Goal: Task Accomplishment & Management: Manage account settings

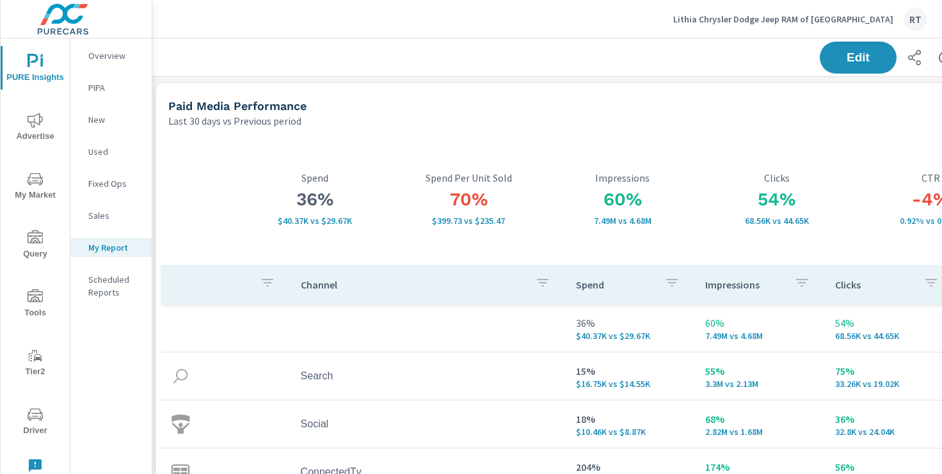
scroll to position [0, 157]
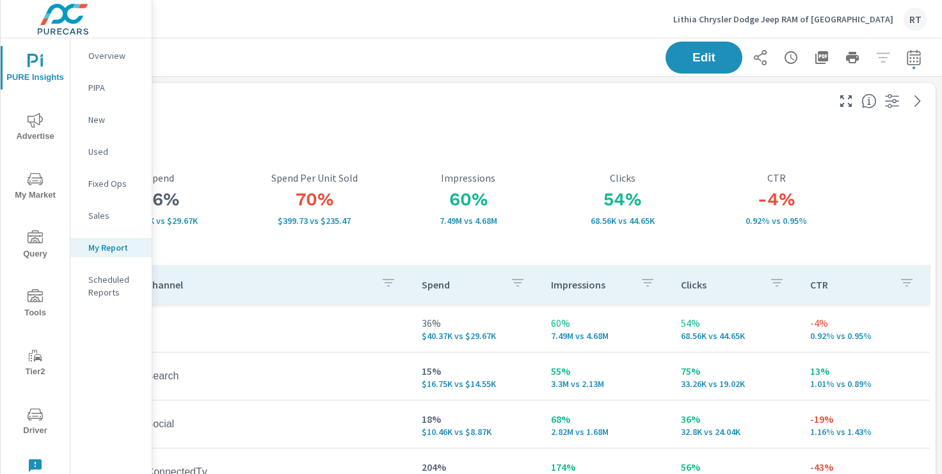
click at [869, 22] on p "Lithia Chrysler Dodge Jeep RAM of [GEOGRAPHIC_DATA]" at bounding box center [783, 19] width 220 height 12
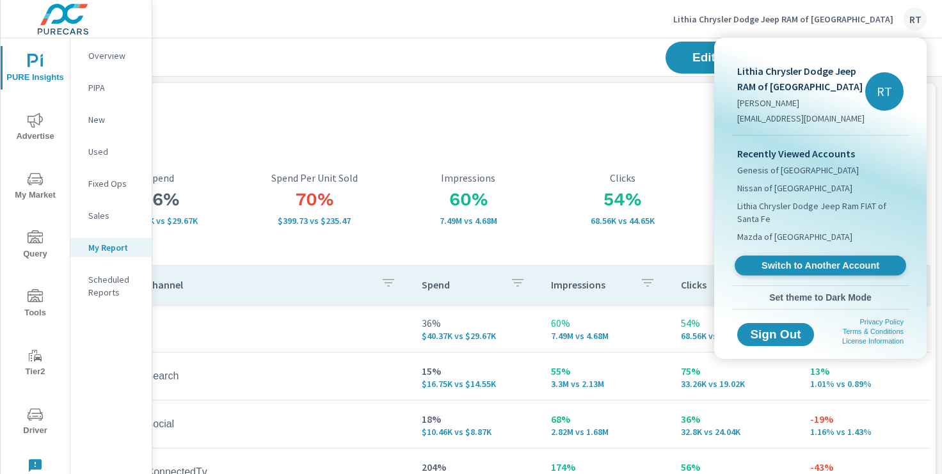
click at [786, 264] on span "Switch to Another Account" at bounding box center [820, 266] width 157 height 12
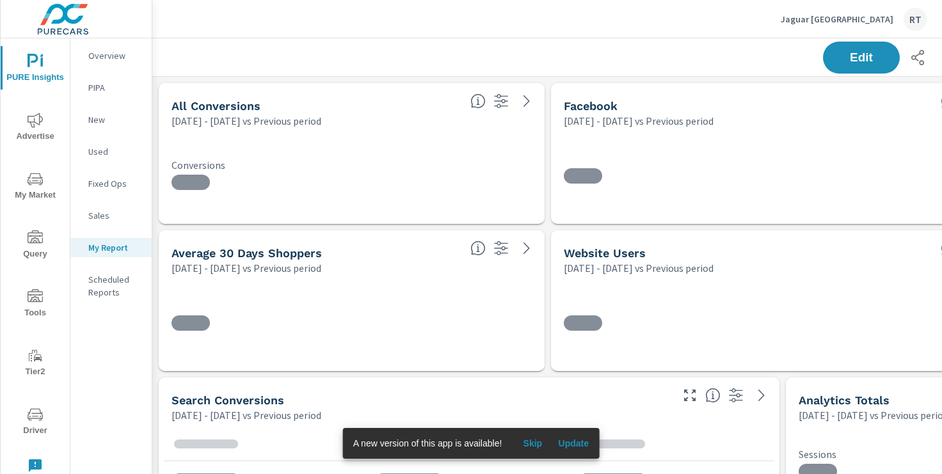
scroll to position [1332, 948]
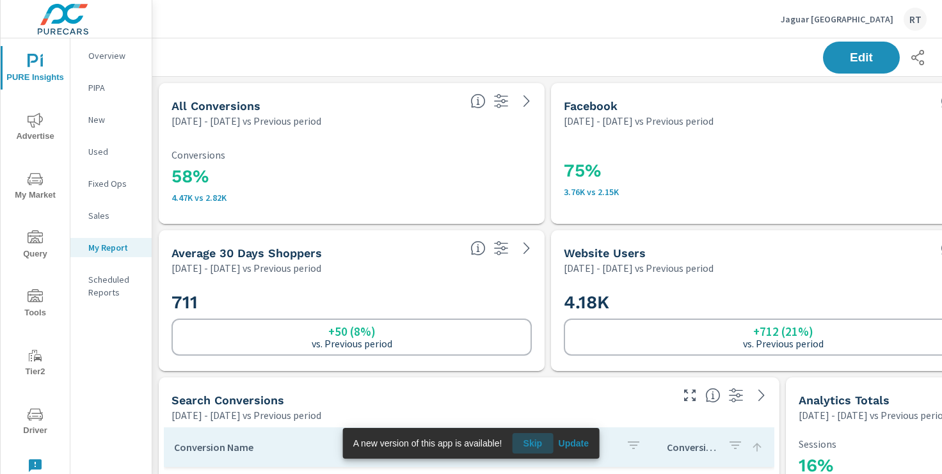
click at [537, 444] on span "Skip" at bounding box center [532, 444] width 31 height 12
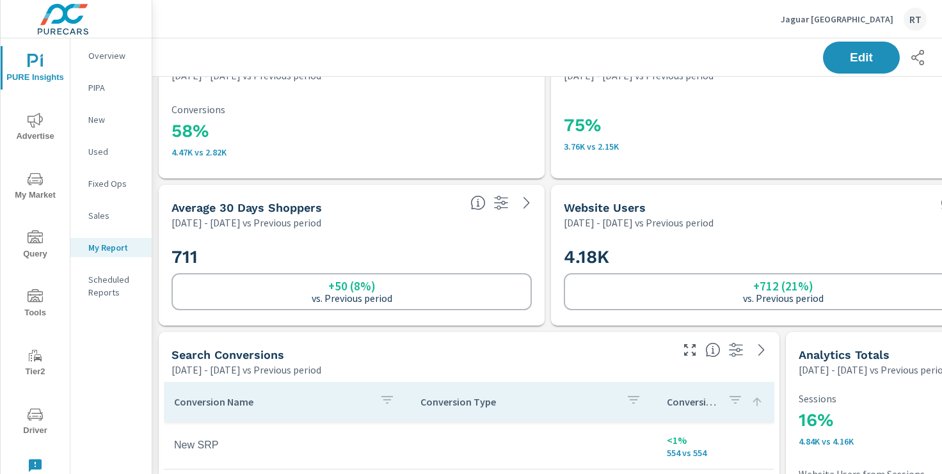
scroll to position [0, 0]
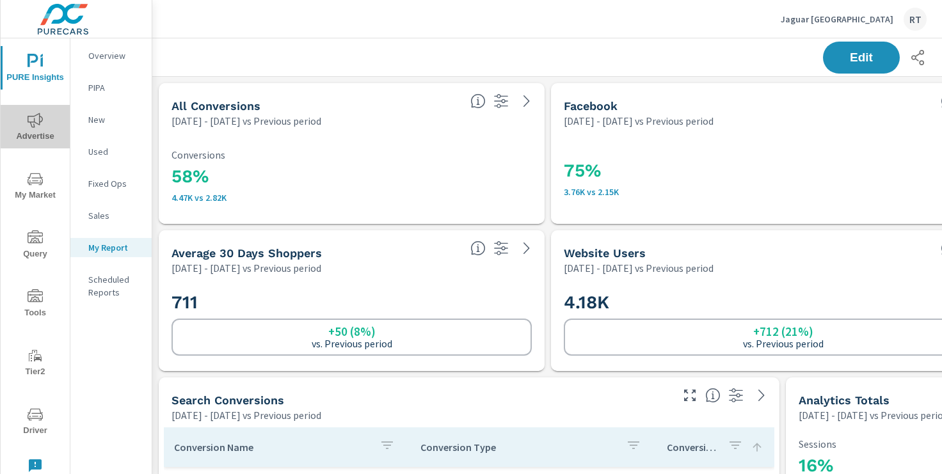
click at [45, 125] on span "Advertise" at bounding box center [34, 128] width 61 height 31
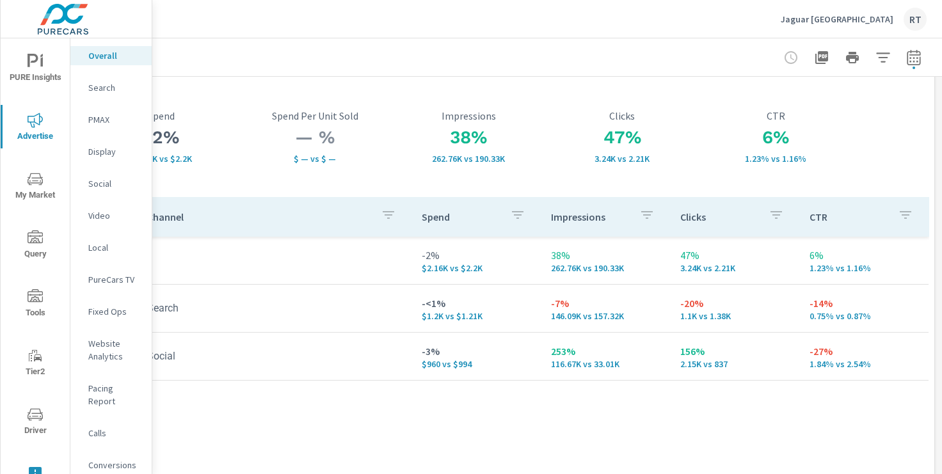
scroll to position [0, 157]
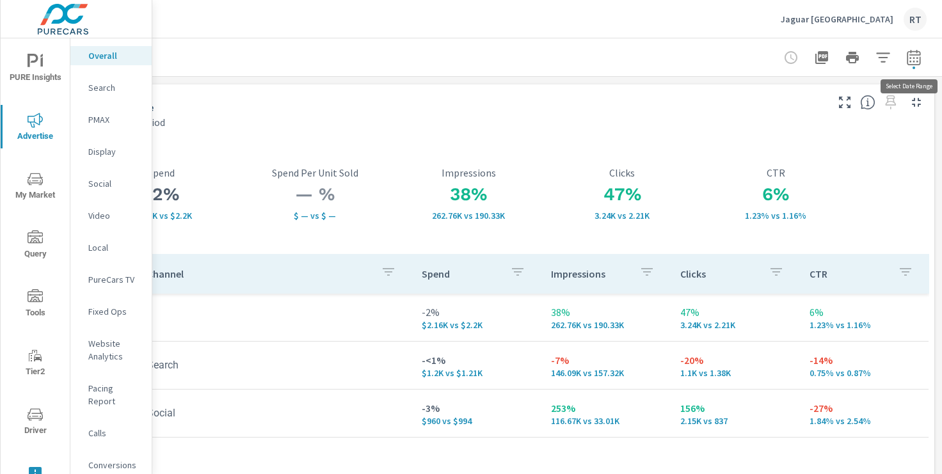
click at [911, 60] on icon "button" at bounding box center [913, 57] width 15 height 15
select select "Previous period"
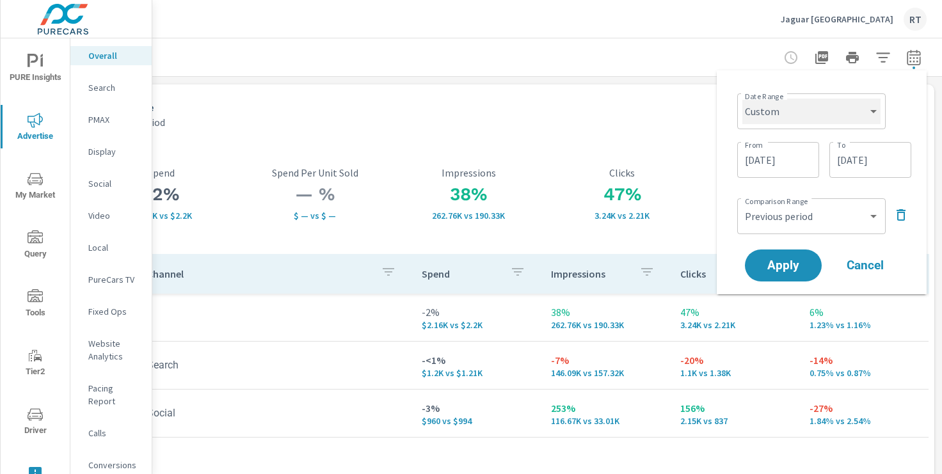
click at [852, 119] on select "Custom Yesterday Last week Last 7 days Last 14 days Last 30 days Last 45 days L…" at bounding box center [811, 112] width 138 height 26
click at [742, 99] on select "Custom Yesterday Last week Last 7 days Last 14 days Last 30 days Last 45 days L…" at bounding box center [811, 112] width 138 height 26
select select "Last 30 days"
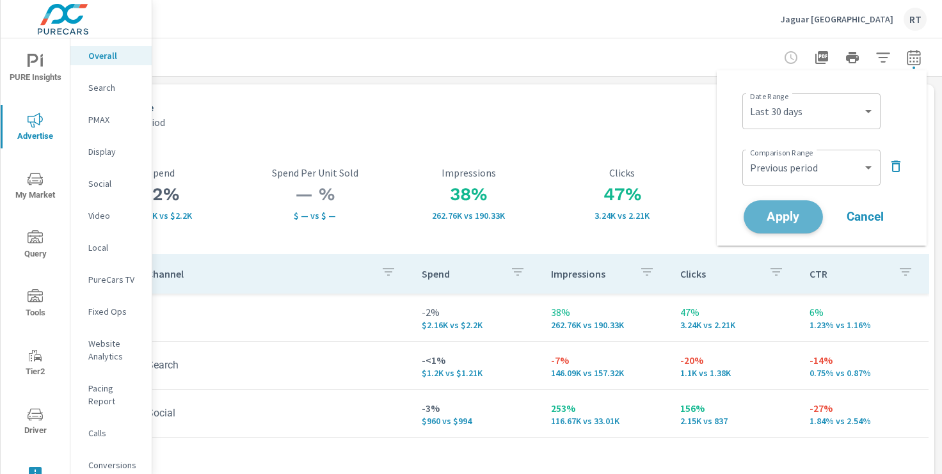
click at [780, 218] on span "Apply" at bounding box center [783, 217] width 52 height 12
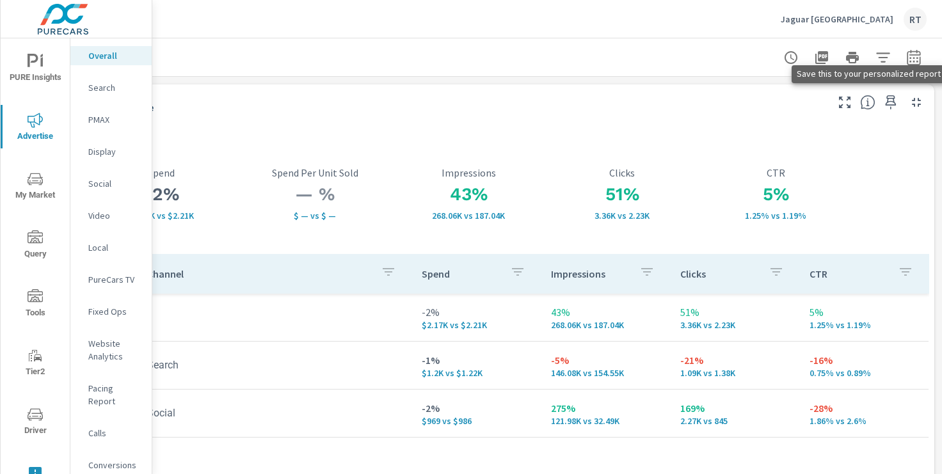
click at [890, 103] on icon "button" at bounding box center [890, 102] width 15 height 15
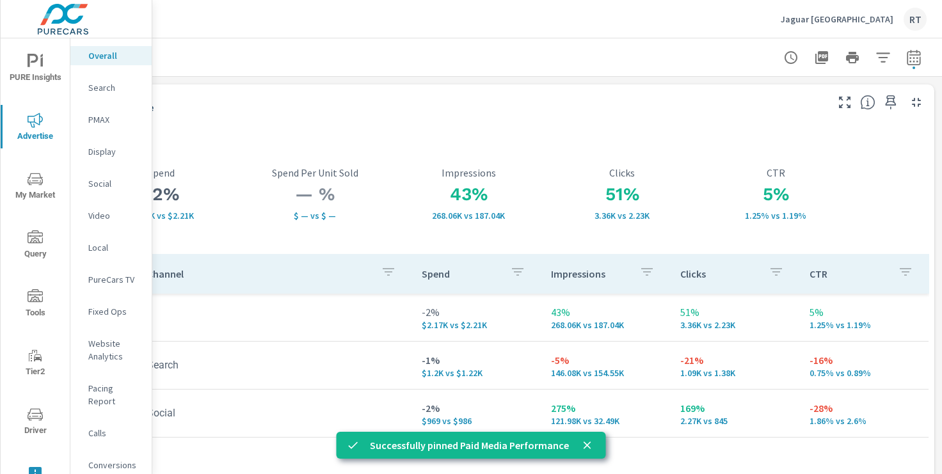
click at [39, 70] on span "PURE Insights" at bounding box center [34, 69] width 61 height 31
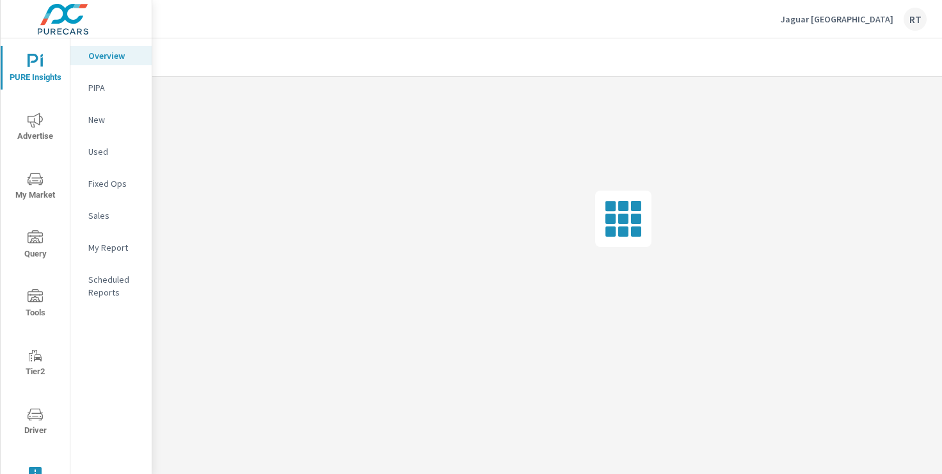
click at [111, 248] on p "My Report" at bounding box center [114, 247] width 53 height 13
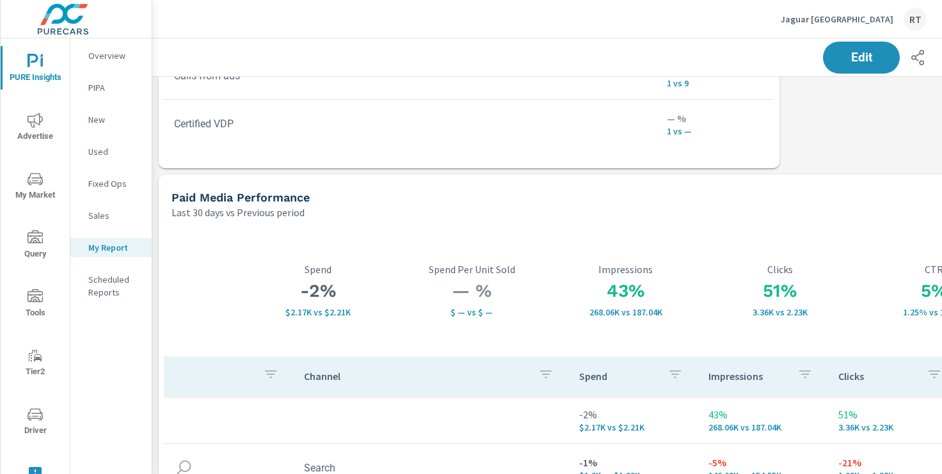
scroll to position [804, 0]
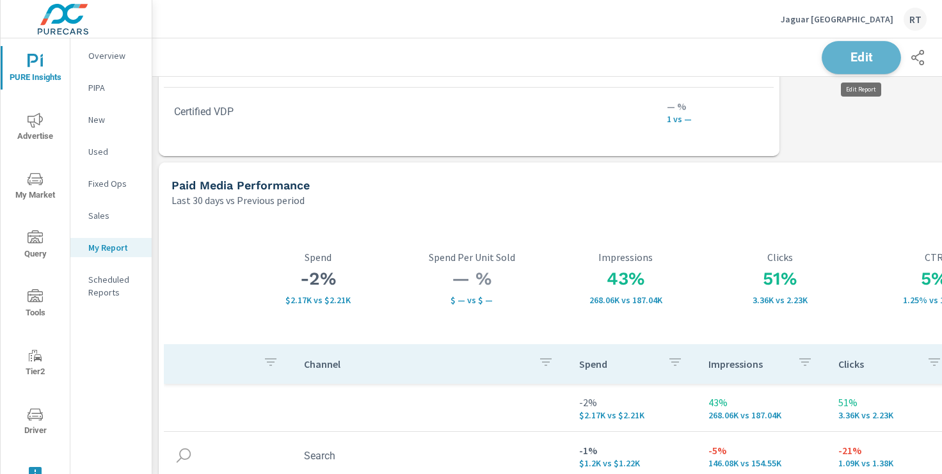
click at [844, 55] on span "Edit" at bounding box center [861, 57] width 52 height 12
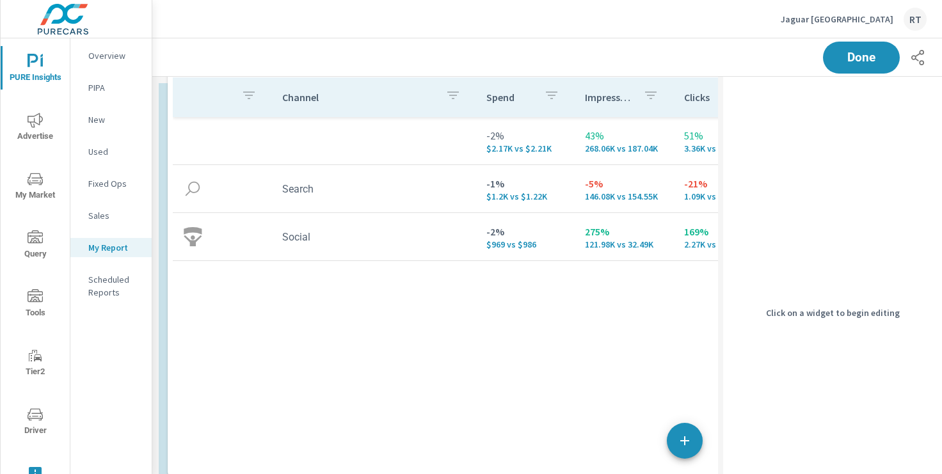
scroll to position [1920, 724]
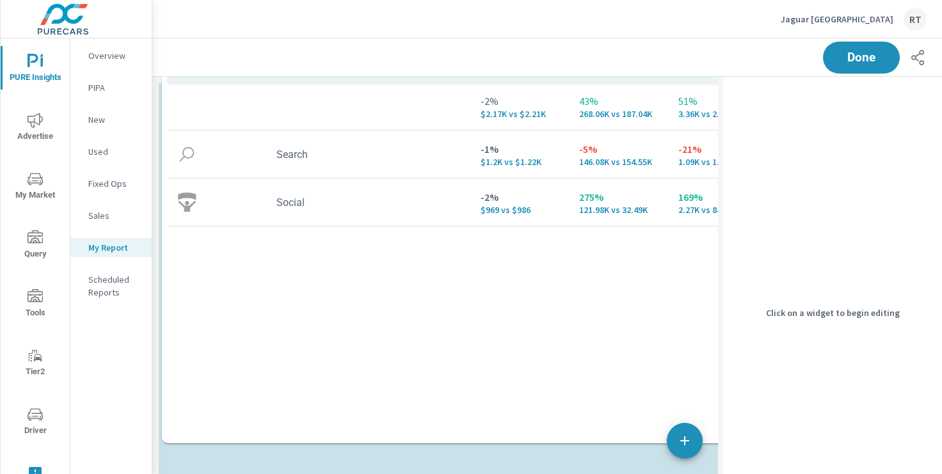
drag, startPoint x: 488, startPoint y: 213, endPoint x: 491, endPoint y: -88, distance: 300.8
click at [491, 0] on html "PURE Insights Advertise My Market Query Tools Tier2 Driver Leave Feedback Overv…" at bounding box center [471, 237] width 942 height 474
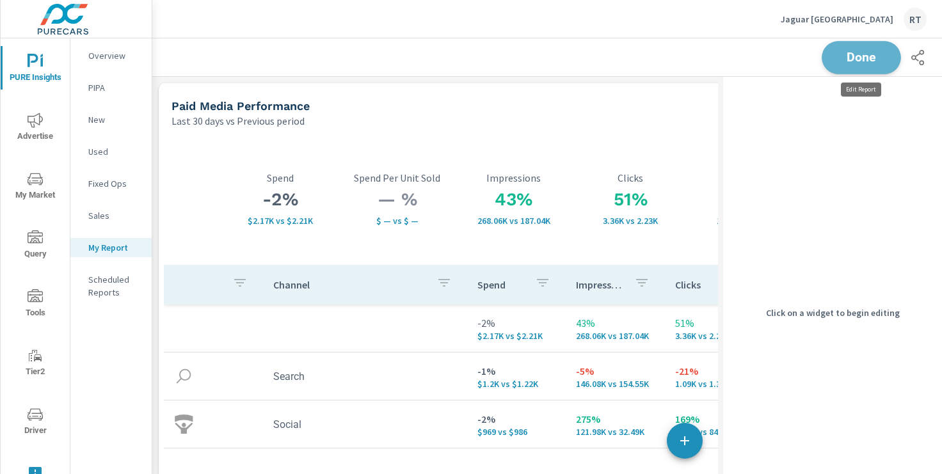
click at [861, 67] on button "Done" at bounding box center [861, 57] width 79 height 33
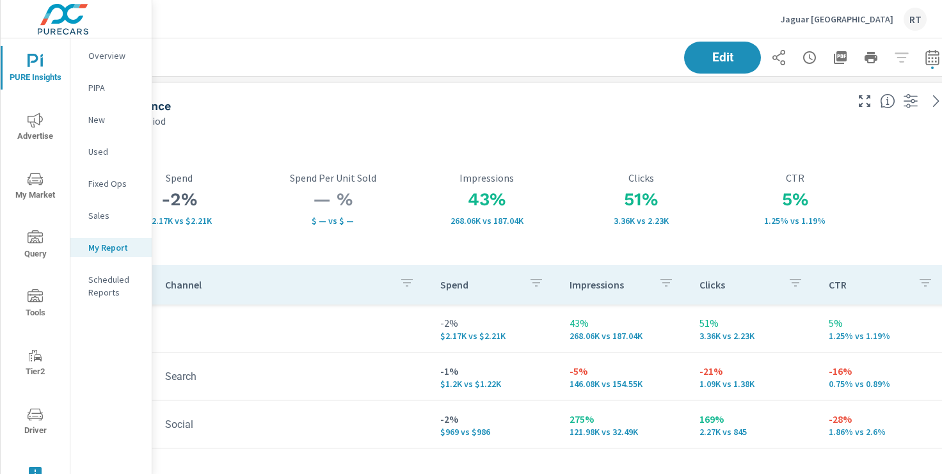
scroll to position [0, 157]
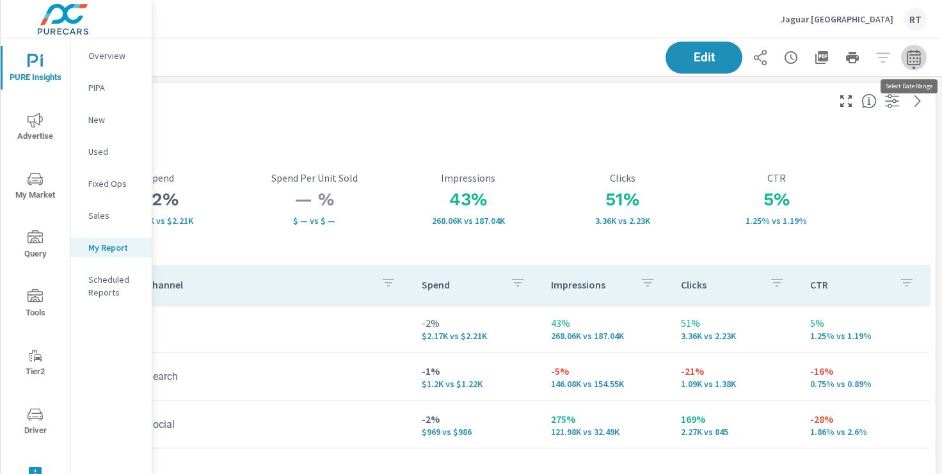
click at [916, 55] on icon "button" at bounding box center [913, 56] width 13 height 15
select select "Last 30 days"
select select "Previous period"
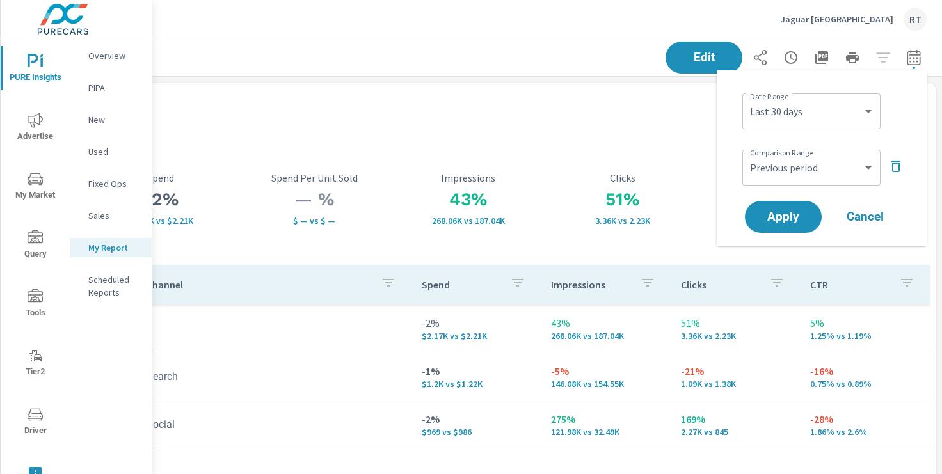
click at [898, 166] on icon "button" at bounding box center [895, 166] width 15 height 15
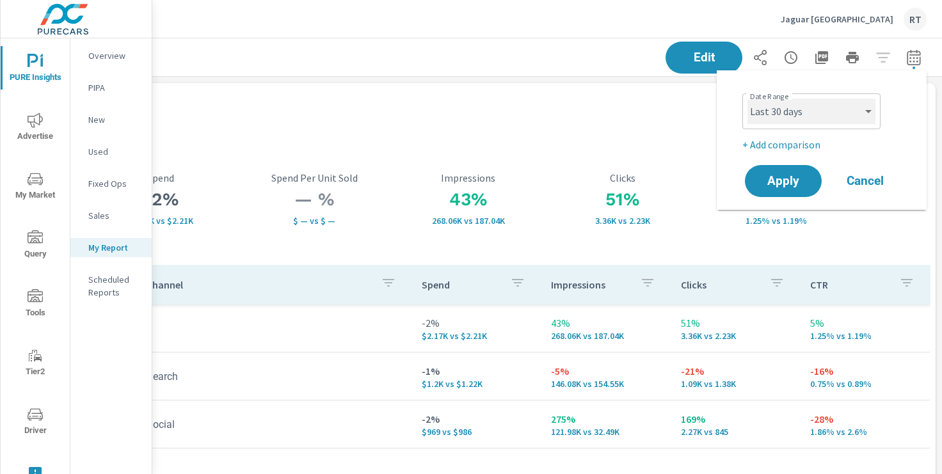
click at [836, 111] on select "Custom Yesterday Last week Last 7 days Last 14 days Last 30 days Last 45 days L…" at bounding box center [811, 112] width 128 height 26
click at [747, 99] on select "Custom Yesterday Last week Last 7 days Last 14 days Last 30 days Last 45 days L…" at bounding box center [811, 112] width 128 height 26
select select "[DATE]"
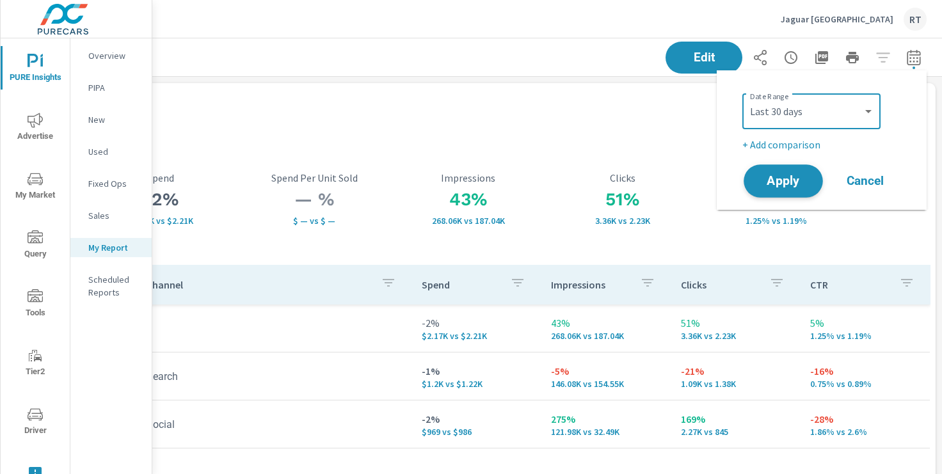
click at [780, 175] on span "Apply" at bounding box center [783, 181] width 52 height 12
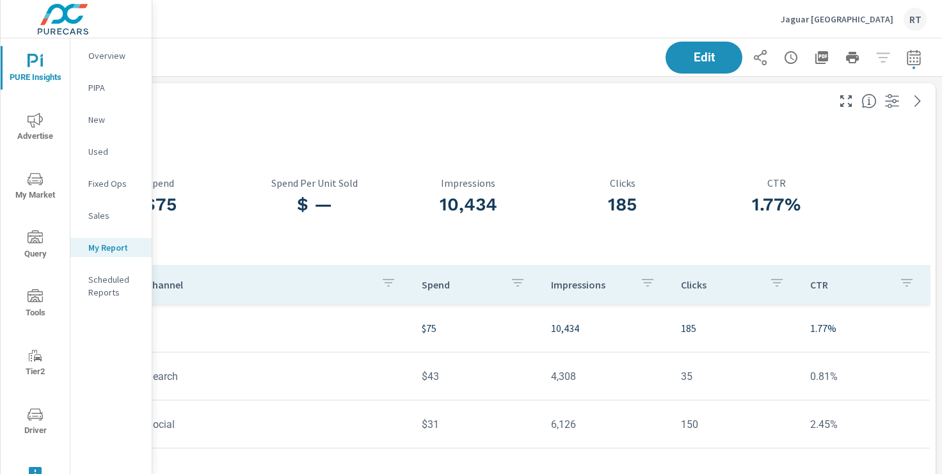
click at [790, 58] on icon "button" at bounding box center [790, 57] width 15 height 15
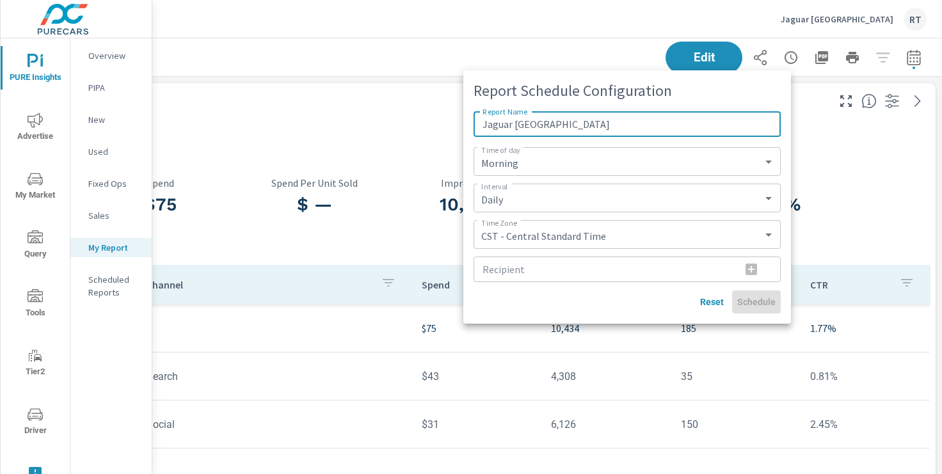
type input "Jaguar Los Angeles"
click at [616, 159] on select "Morning Afternoon Evening" at bounding box center [627, 161] width 297 height 19
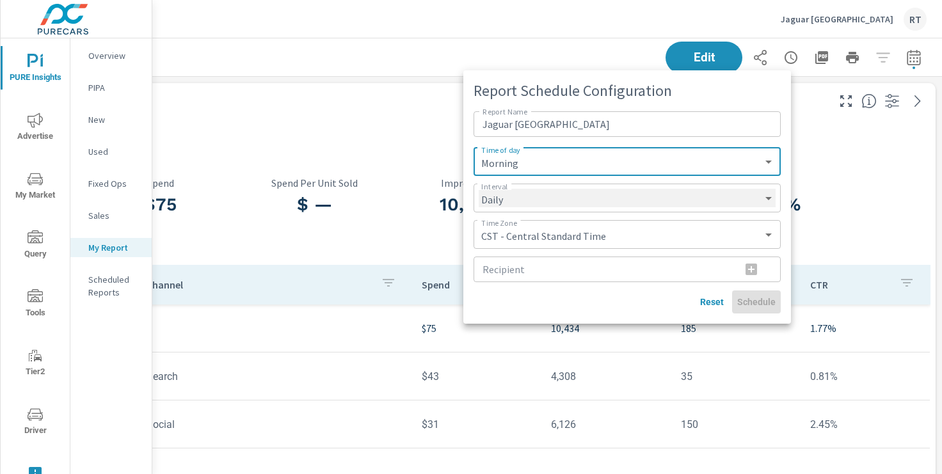
click at [536, 202] on select "Daily Weekly Monthly" at bounding box center [627, 198] width 297 height 19
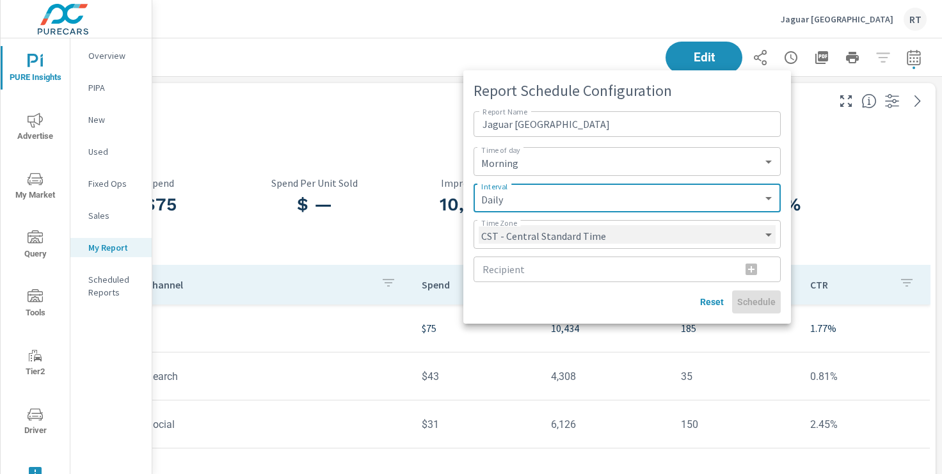
click at [616, 234] on select "CST - Central Standard Time CDT - Central Daylight Time EST - Eastern Standard …" at bounding box center [627, 234] width 297 height 19
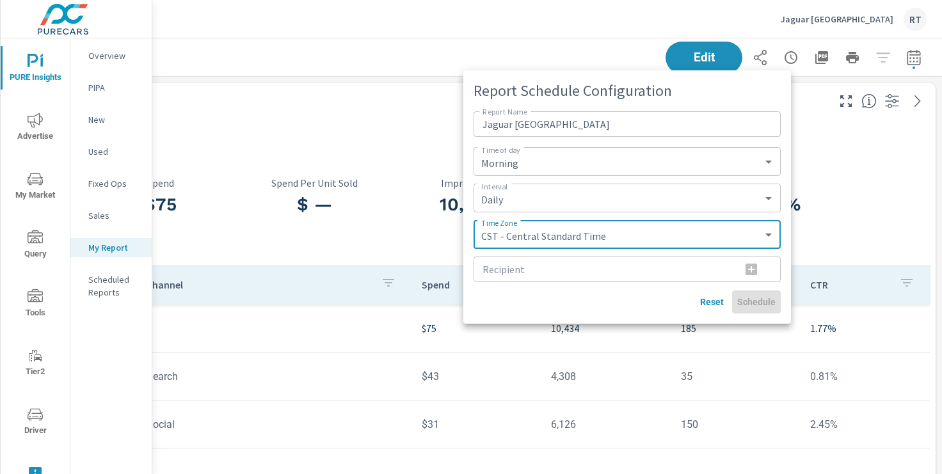
click at [523, 271] on input "Recipient" at bounding box center [602, 270] width 257 height 26
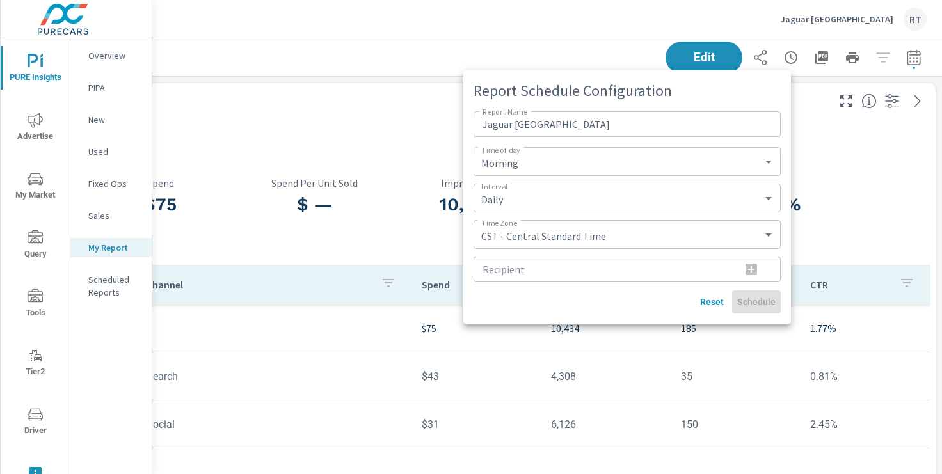
click at [843, 152] on div at bounding box center [471, 237] width 942 height 474
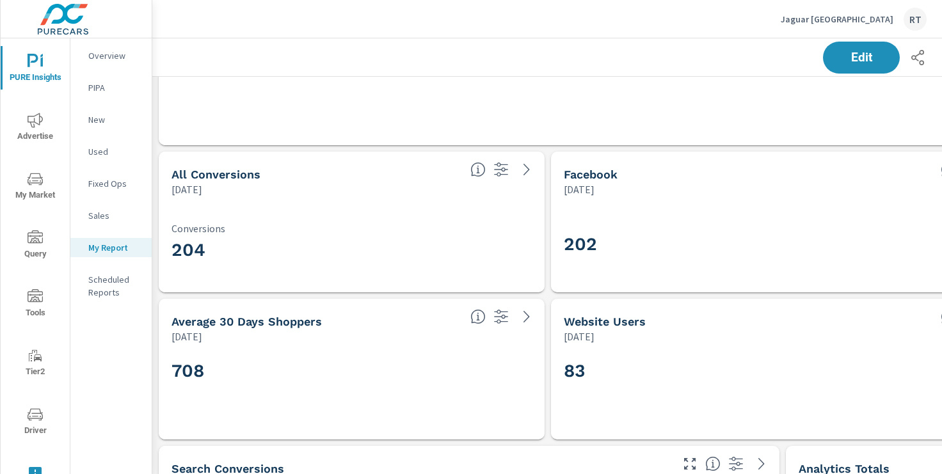
scroll to position [528, 0]
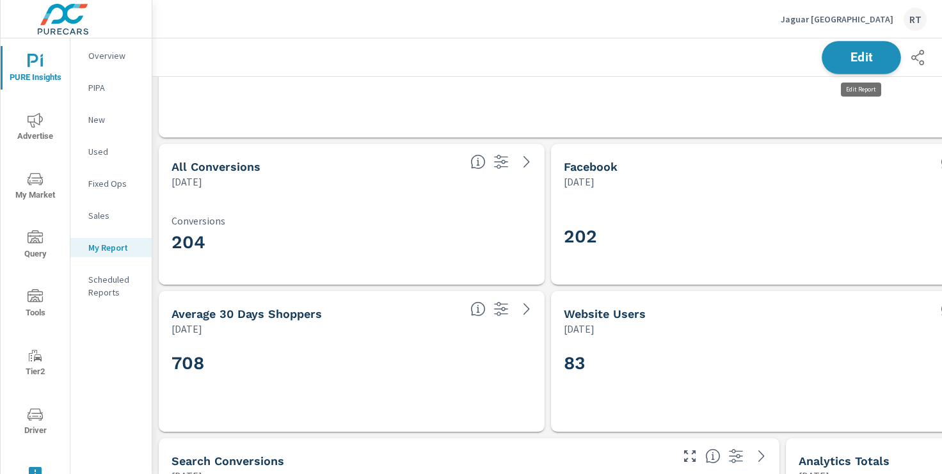
click at [846, 58] on span "Edit" at bounding box center [861, 57] width 52 height 12
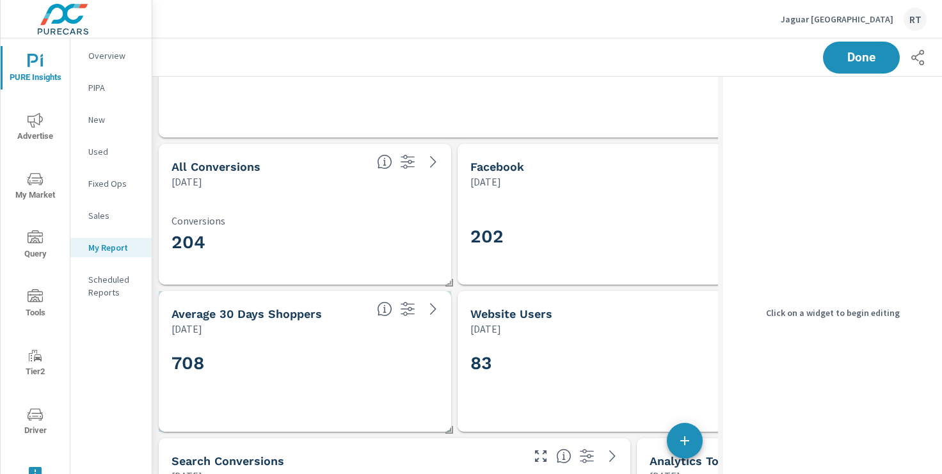
click at [360, 379] on div "708" at bounding box center [305, 384] width 267 height 70
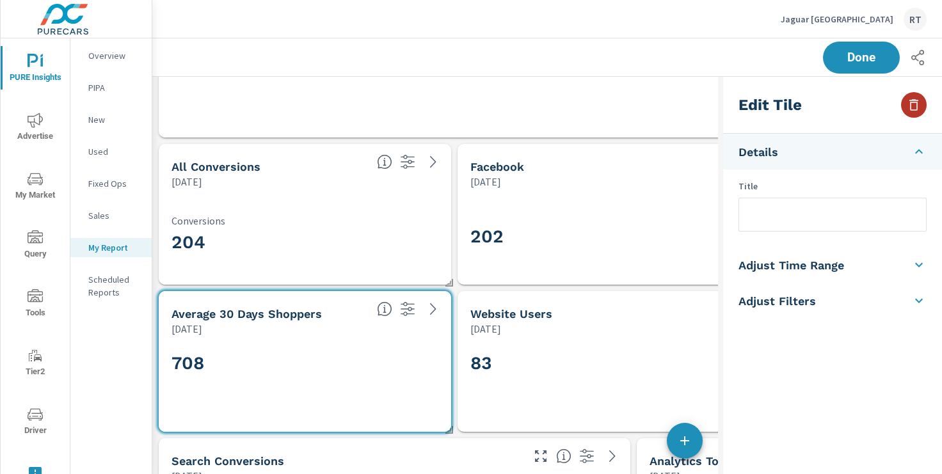
click at [911, 105] on icon "button" at bounding box center [913, 105] width 9 height 12
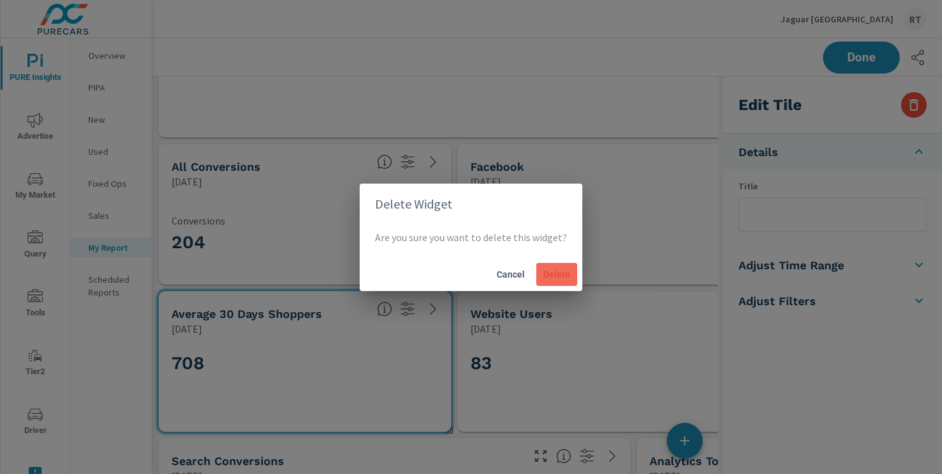
click at [547, 274] on span "Delete" at bounding box center [556, 275] width 31 height 12
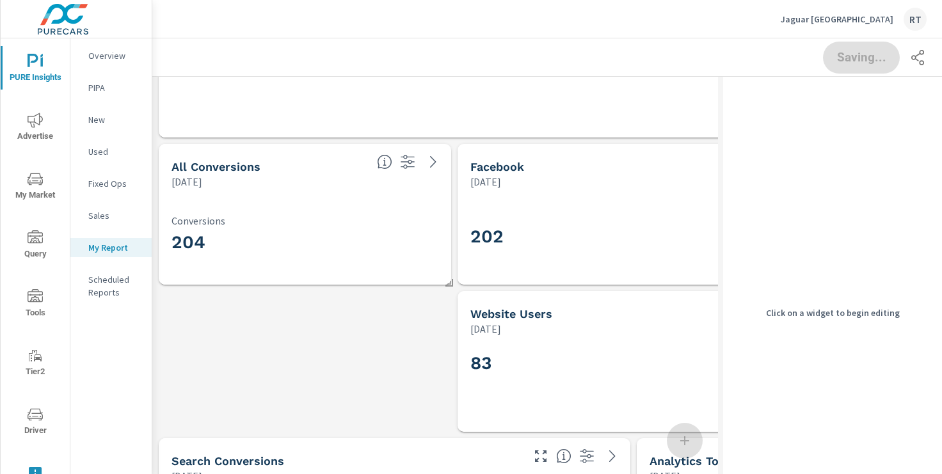
click at [532, 340] on div "83" at bounding box center [634, 384] width 352 height 96
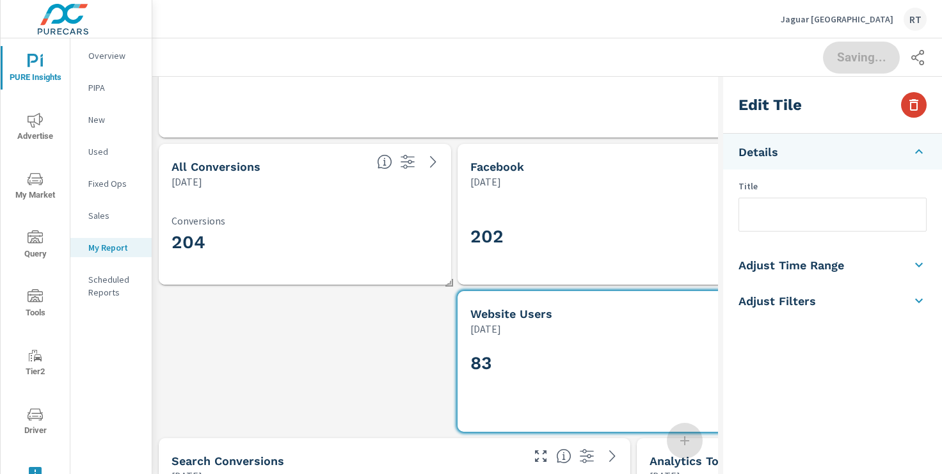
click at [916, 103] on icon "button" at bounding box center [913, 105] width 9 height 12
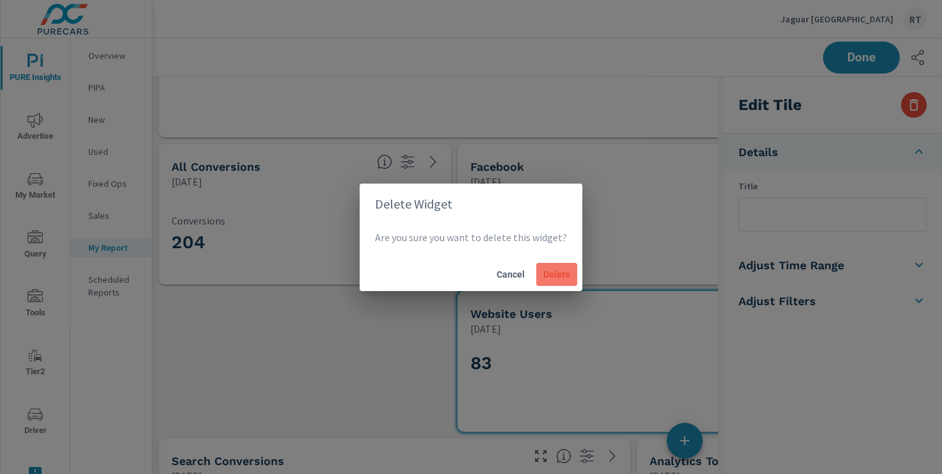
click at [552, 275] on span "Delete" at bounding box center [556, 275] width 31 height 12
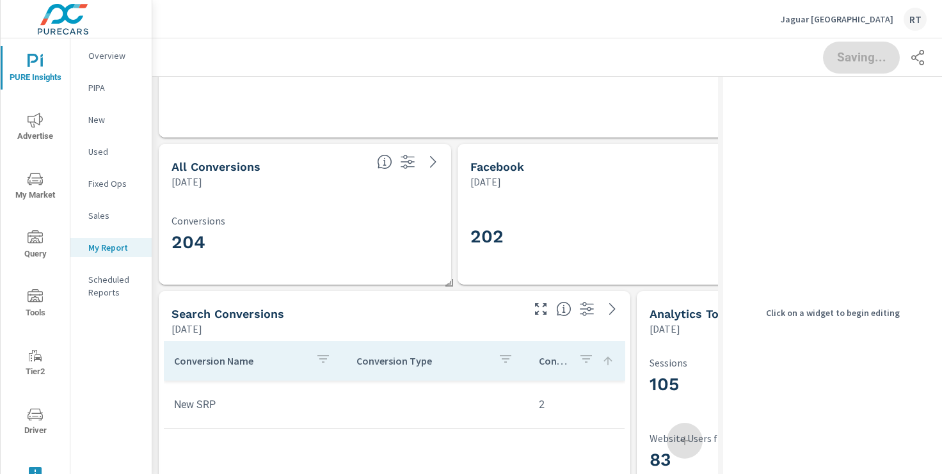
scroll to position [1773, 724]
click at [592, 238] on h3 "202" at bounding box center [633, 237] width 326 height 22
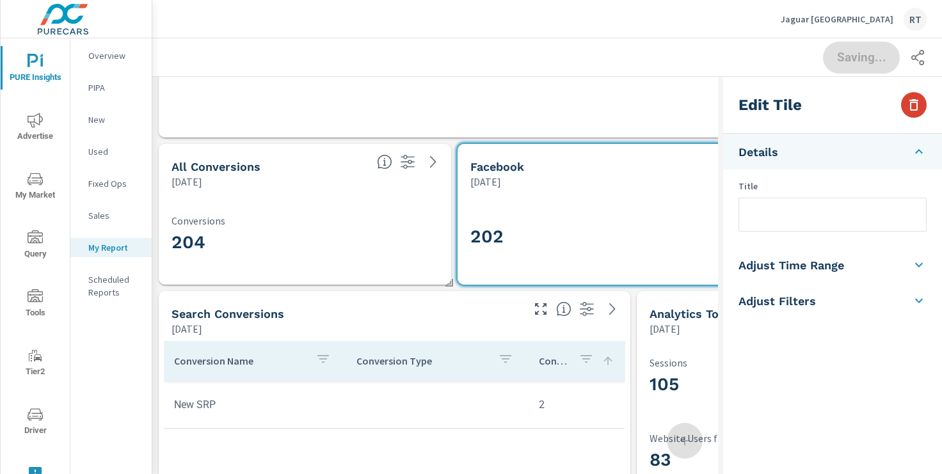
click at [913, 106] on icon "button" at bounding box center [913, 104] width 15 height 15
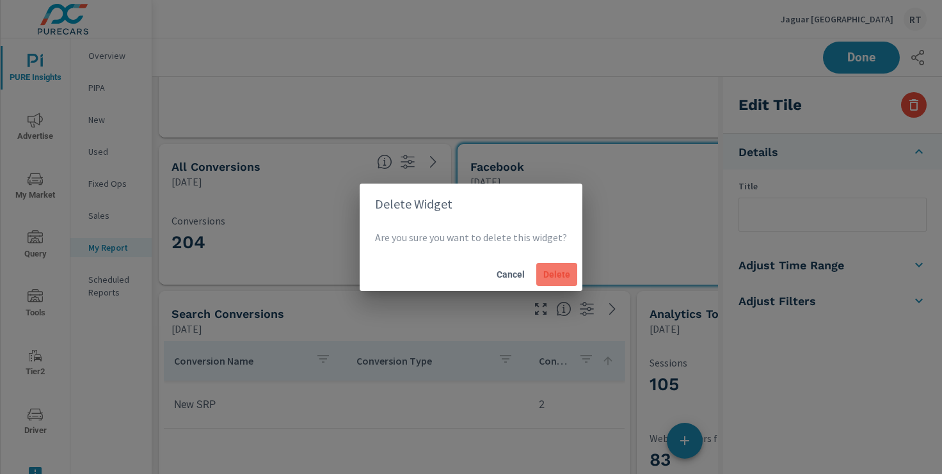
click at [550, 275] on span "Delete" at bounding box center [556, 275] width 31 height 12
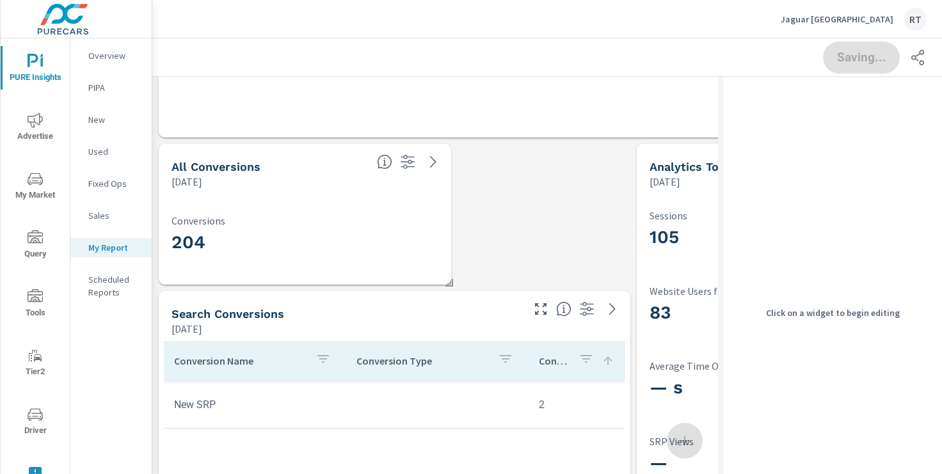
click at [365, 266] on div "204 Conversions" at bounding box center [305, 237] width 267 height 70
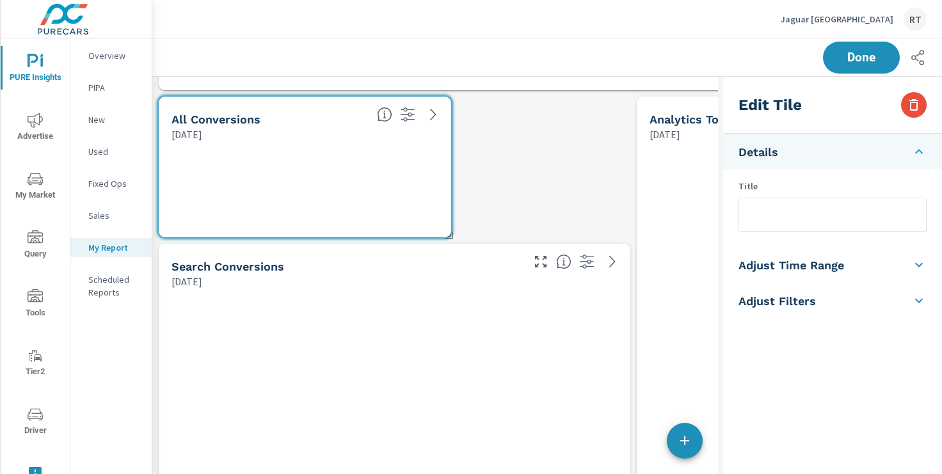
scroll to position [523, 0]
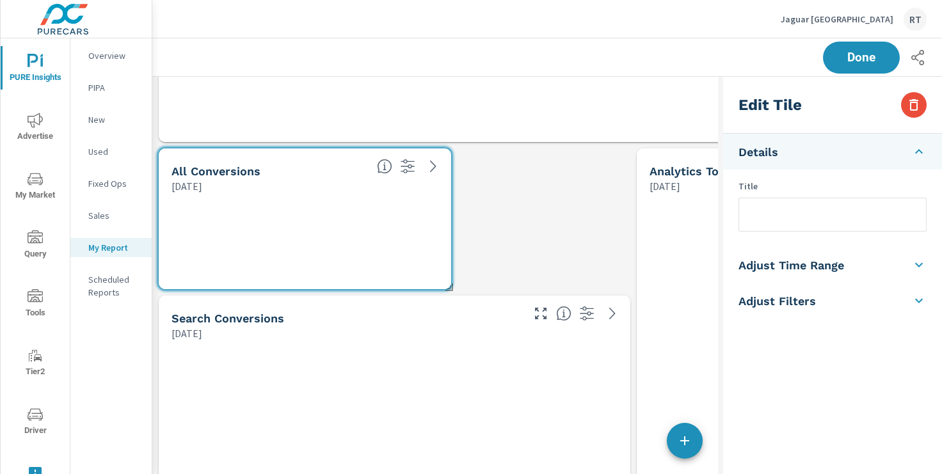
click at [700, 234] on div at bounding box center [753, 461] width 222 height 527
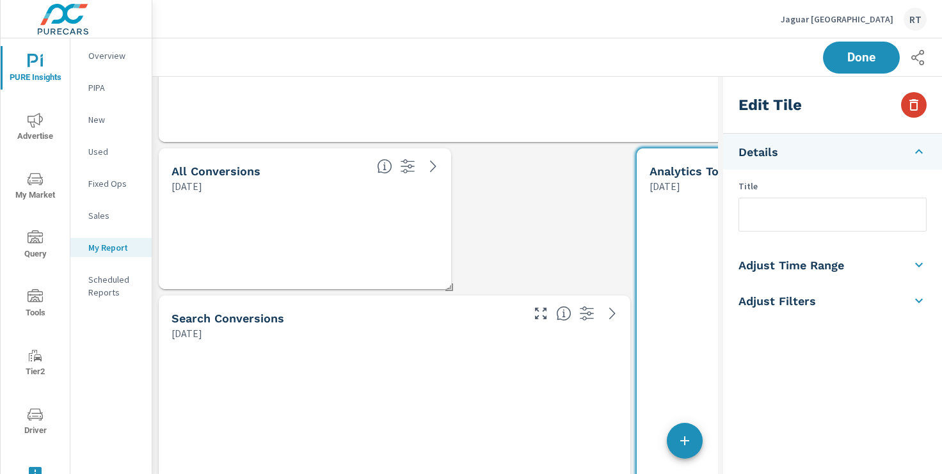
click at [917, 101] on icon "button" at bounding box center [913, 104] width 15 height 15
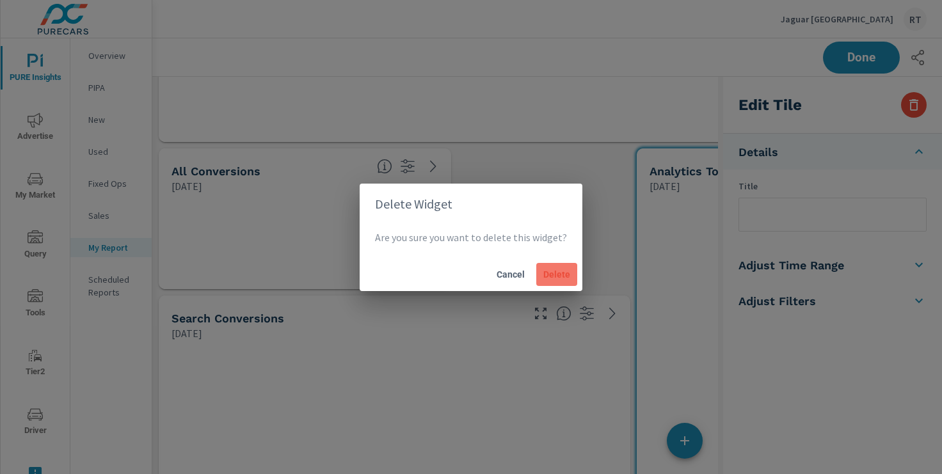
click at [556, 276] on span "Delete" at bounding box center [556, 275] width 31 height 12
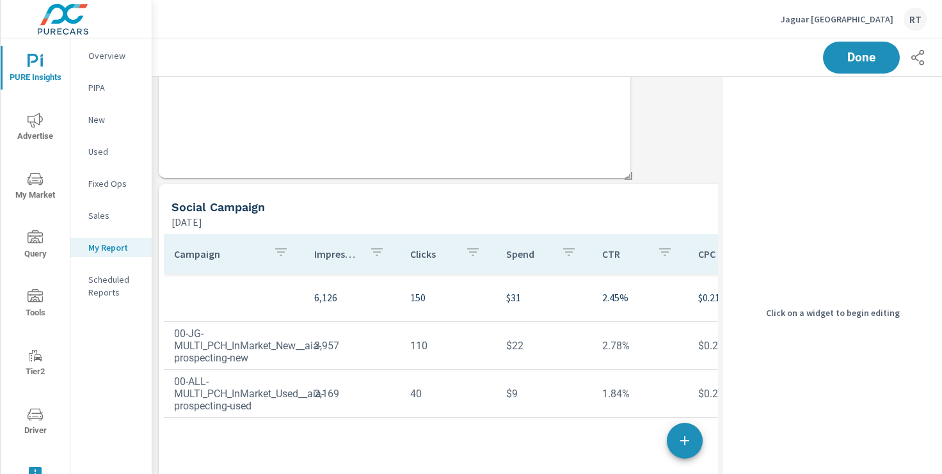
scroll to position [1318, 0]
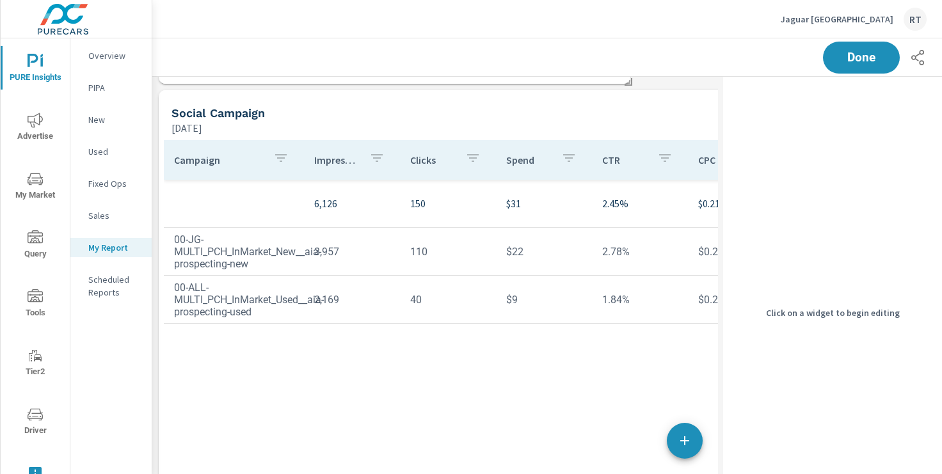
click at [511, 359] on div "Campaign Impressions Clicks Spend CTR CPC CPM Page/Post Action 6,126 150 $31 2.…" at bounding box center [514, 320] width 700 height 361
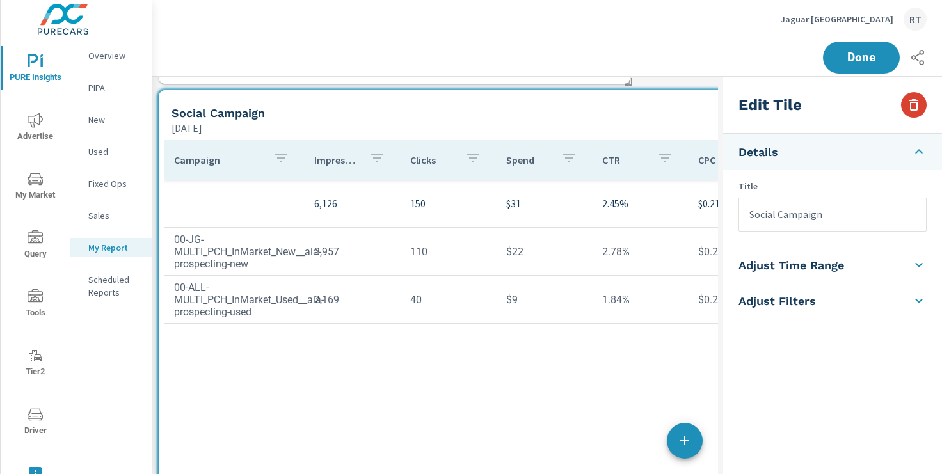
click at [913, 106] on icon "button" at bounding box center [913, 104] width 15 height 15
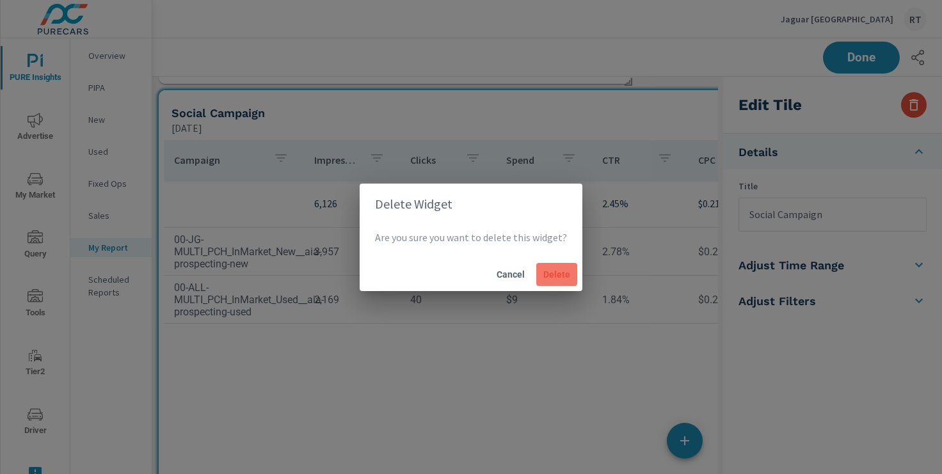
click at [562, 275] on span "Delete" at bounding box center [556, 275] width 31 height 12
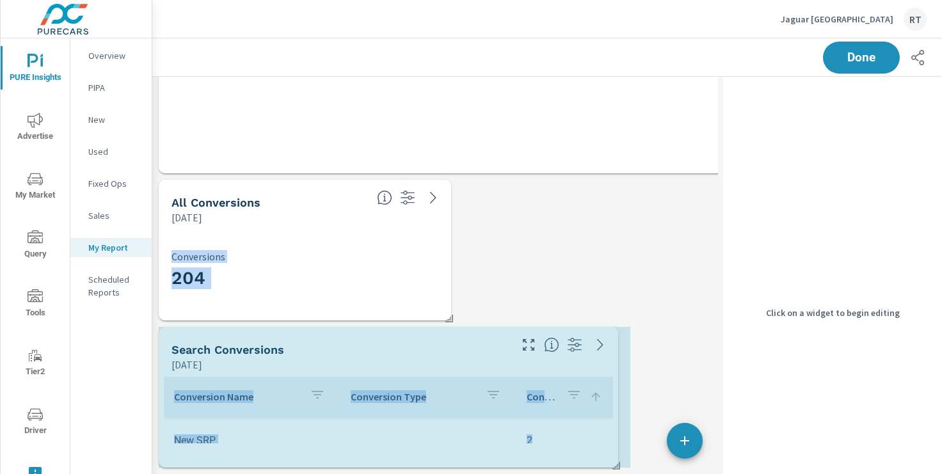
scroll to position [0, 0]
drag, startPoint x: 629, startPoint y: 463, endPoint x: 616, endPoint y: 237, distance: 226.3
click at [616, 237] on div "All Conversions Yesterday 204 Conversions Search Conversions Yesterday Conversi…" at bounding box center [513, 30] width 723 height 890
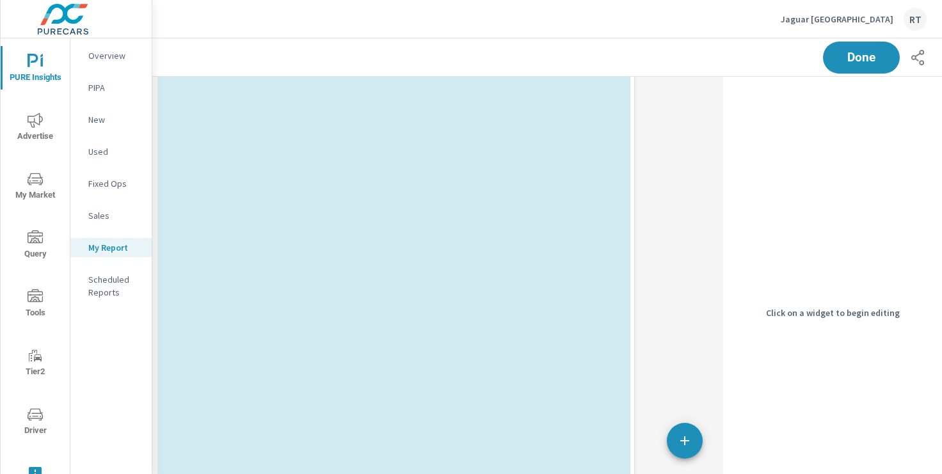
drag, startPoint x: 628, startPoint y: 465, endPoint x: 629, endPoint y: 490, distance: 25.0
click at [629, 474] on html "PURE Insights Advertise My Market Query Tools Tier2 Driver Leave Feedback Overv…" at bounding box center [471, 237] width 942 height 474
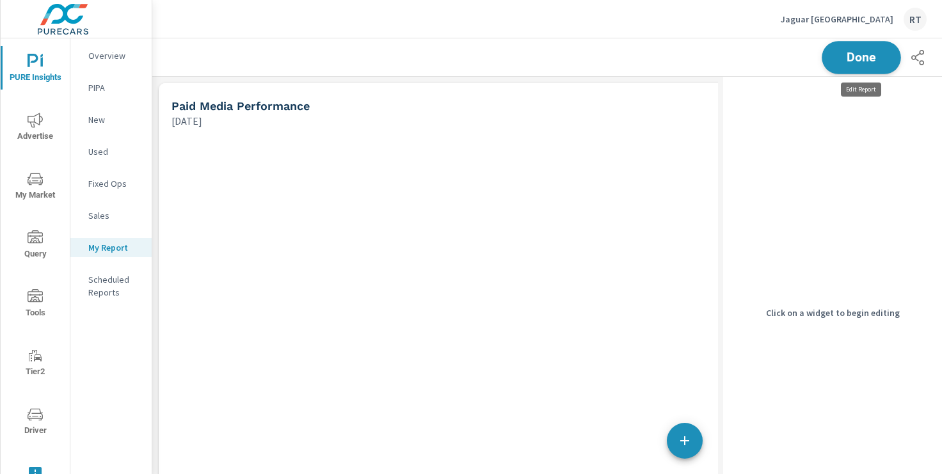
click at [852, 61] on span "Done" at bounding box center [861, 57] width 52 height 12
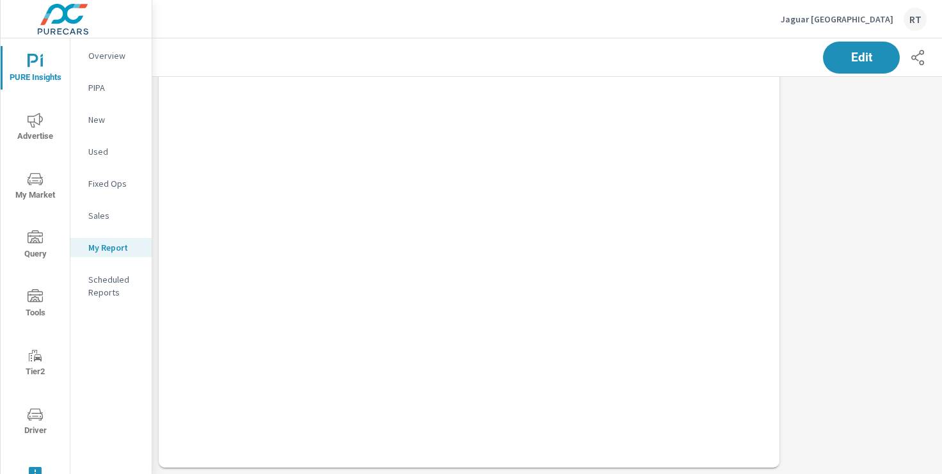
click at [33, 122] on icon "nav menu" at bounding box center [35, 120] width 15 height 15
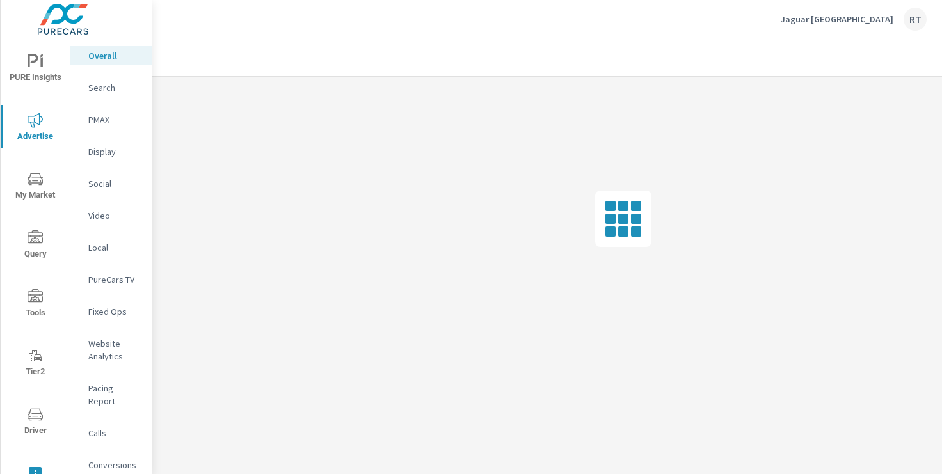
click at [103, 427] on p "Calls" at bounding box center [114, 433] width 53 height 13
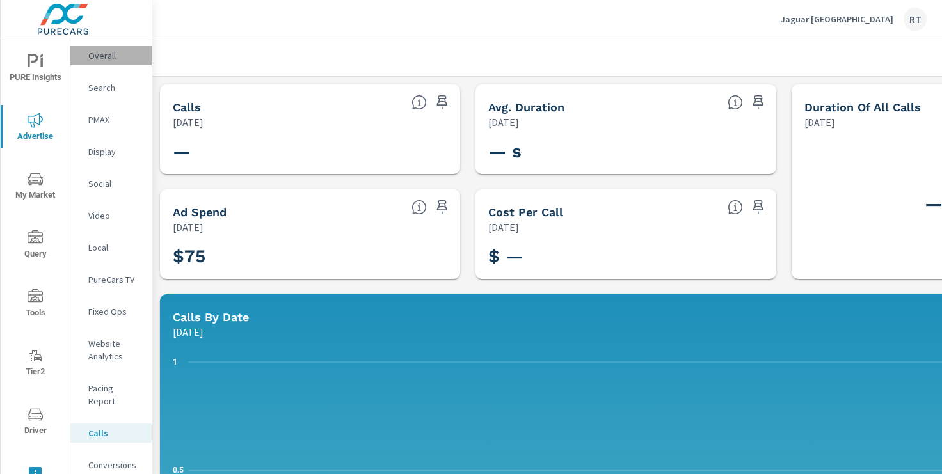
click at [102, 57] on p "Overall" at bounding box center [114, 55] width 53 height 13
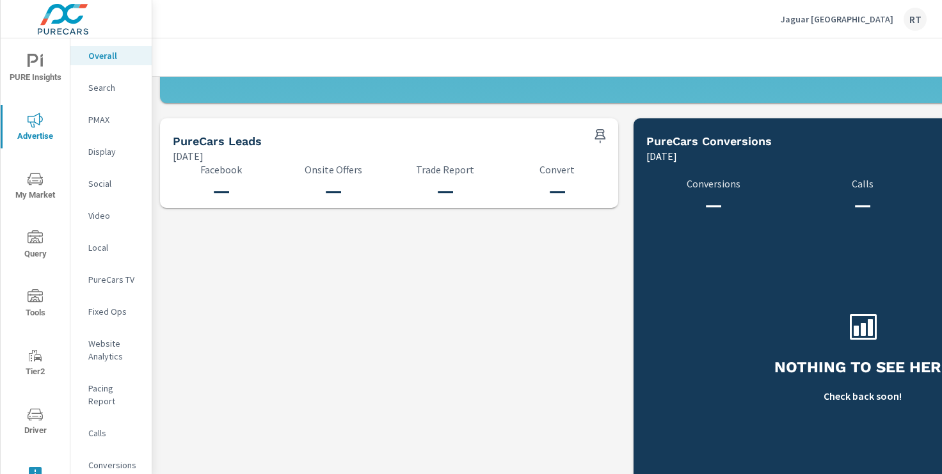
click at [24, 76] on span "PURE Insights" at bounding box center [34, 69] width 61 height 31
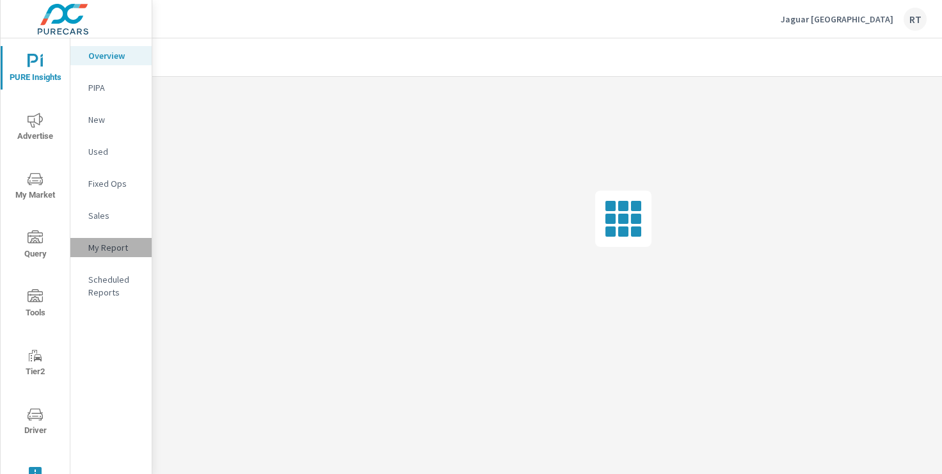
click at [97, 251] on p "My Report" at bounding box center [114, 247] width 53 height 13
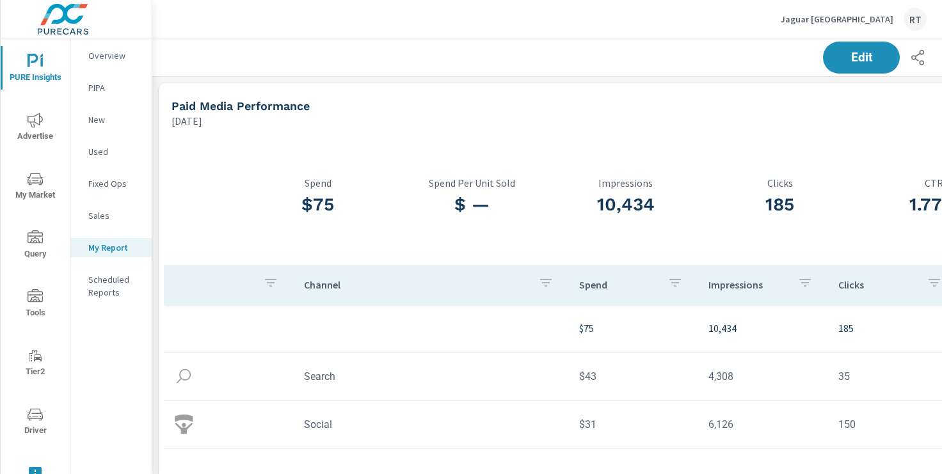
click at [851, 21] on p "Jaguar Los Angeles" at bounding box center [837, 19] width 113 height 12
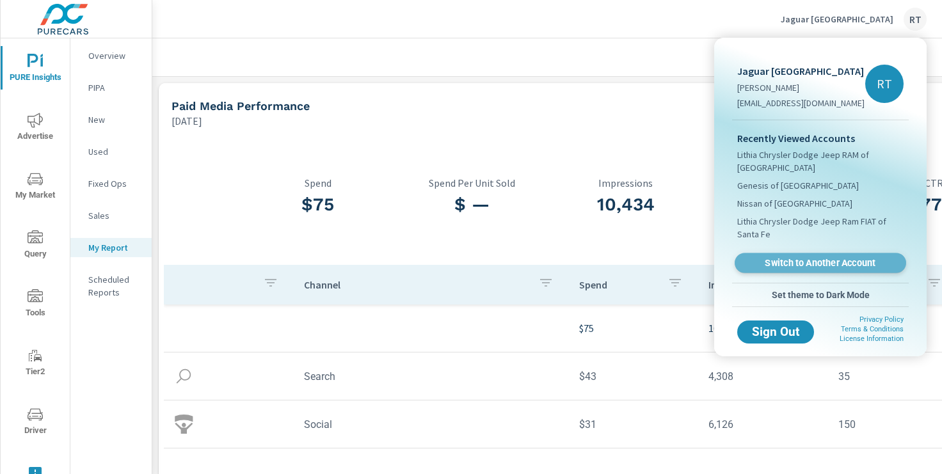
click at [788, 266] on span "Switch to Another Account" at bounding box center [820, 263] width 157 height 12
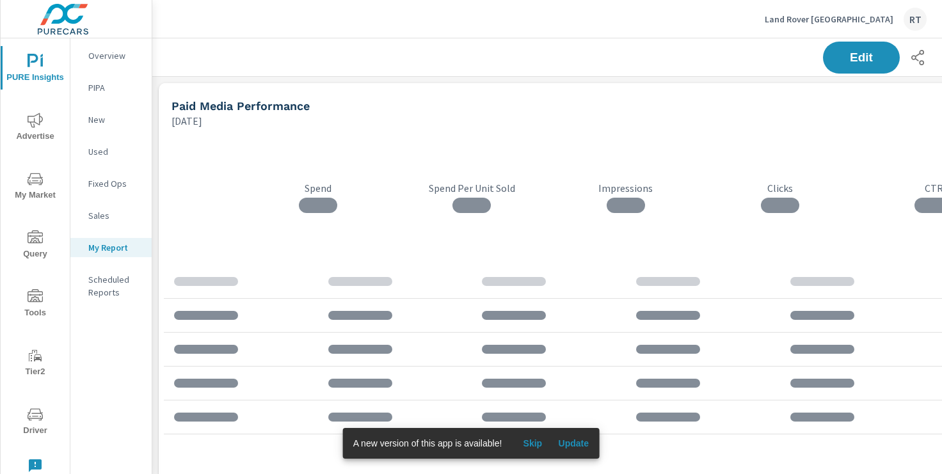
scroll to position [2362, 948]
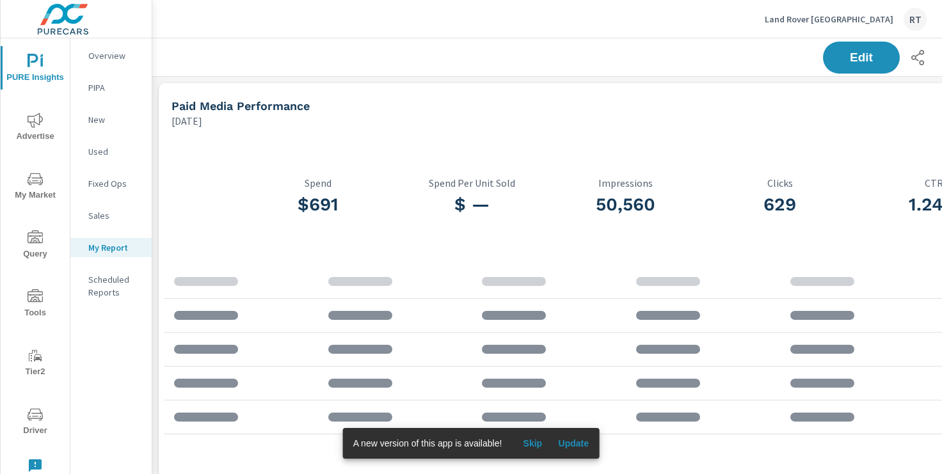
click at [538, 442] on span "Skip" at bounding box center [532, 444] width 31 height 12
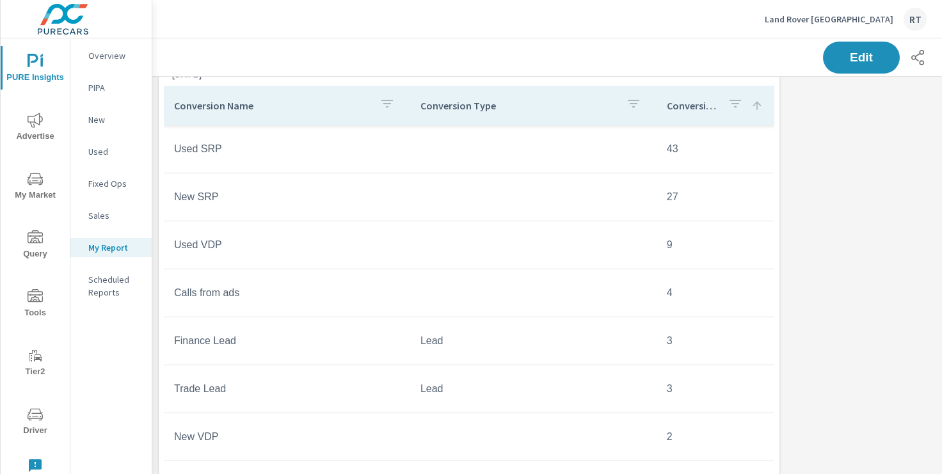
scroll to position [637, 0]
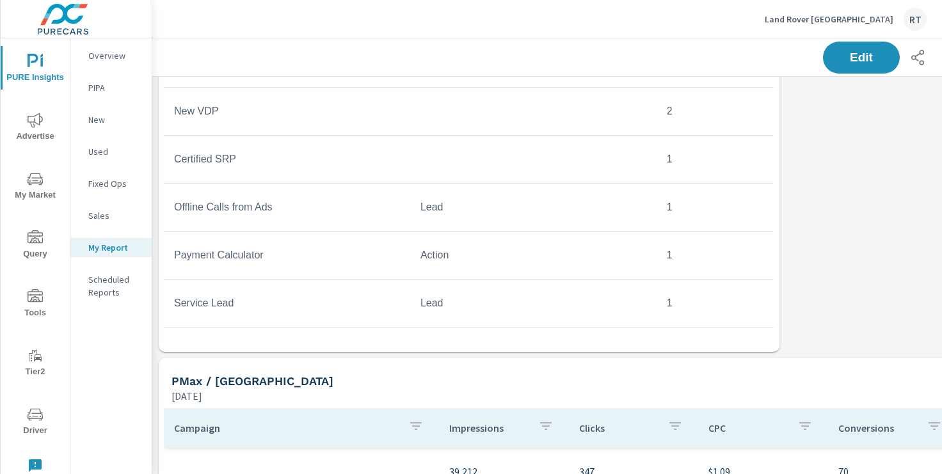
scroll to position [906, 0]
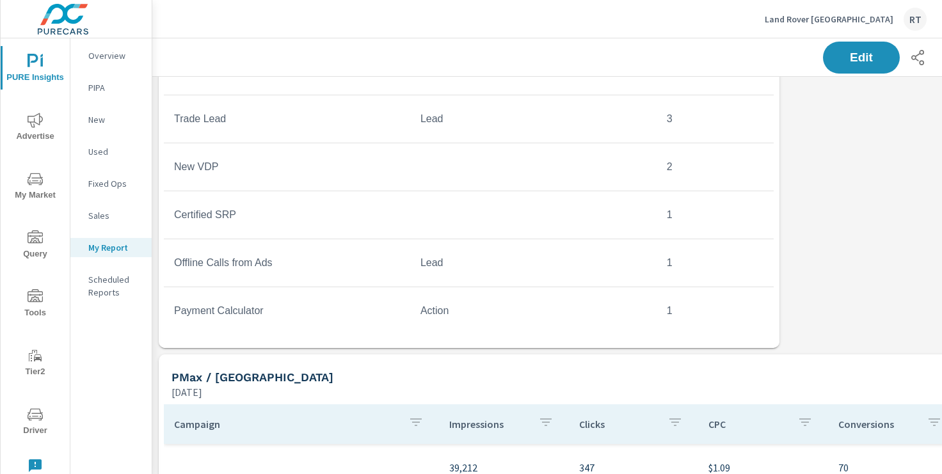
scroll to position [60, 0]
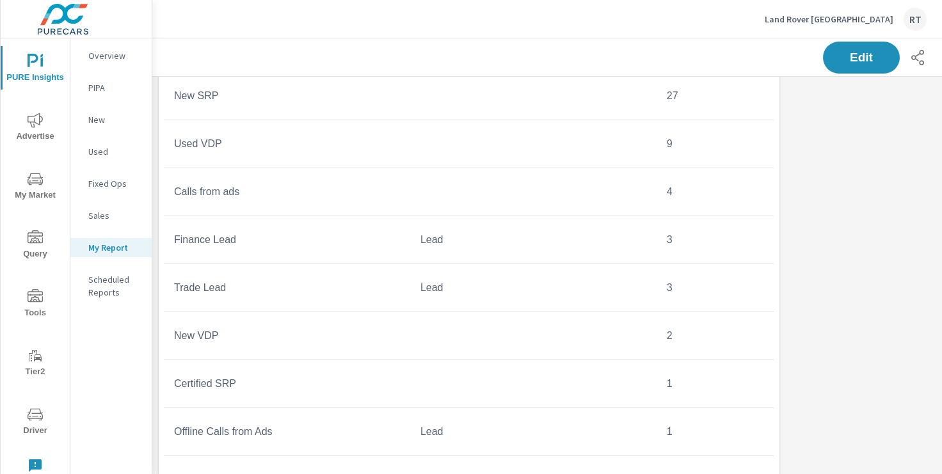
scroll to position [879, 0]
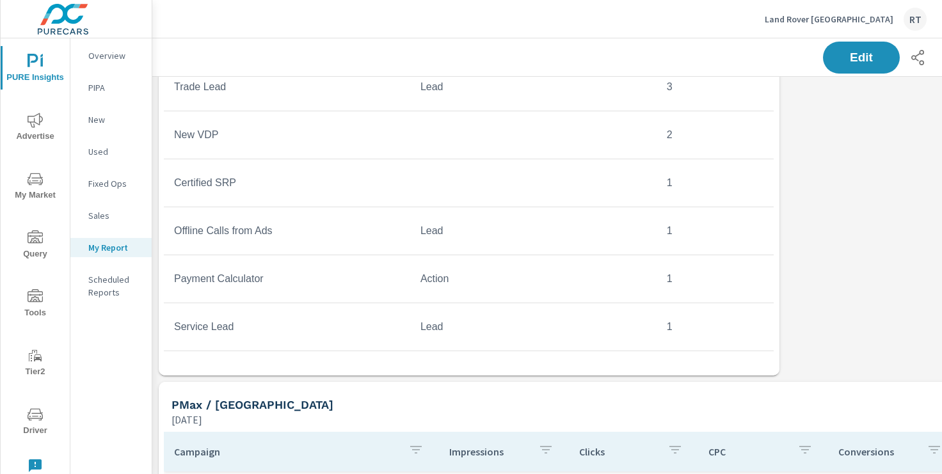
scroll to position [38, 0]
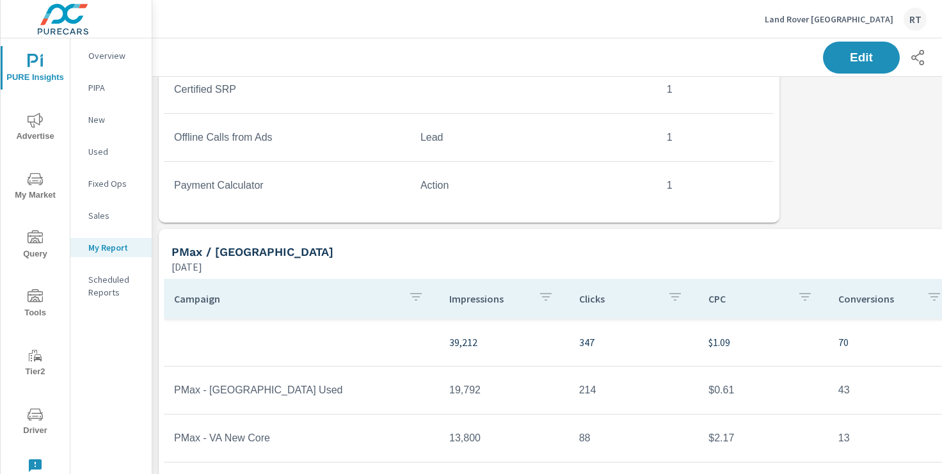
scroll to position [60, 0]
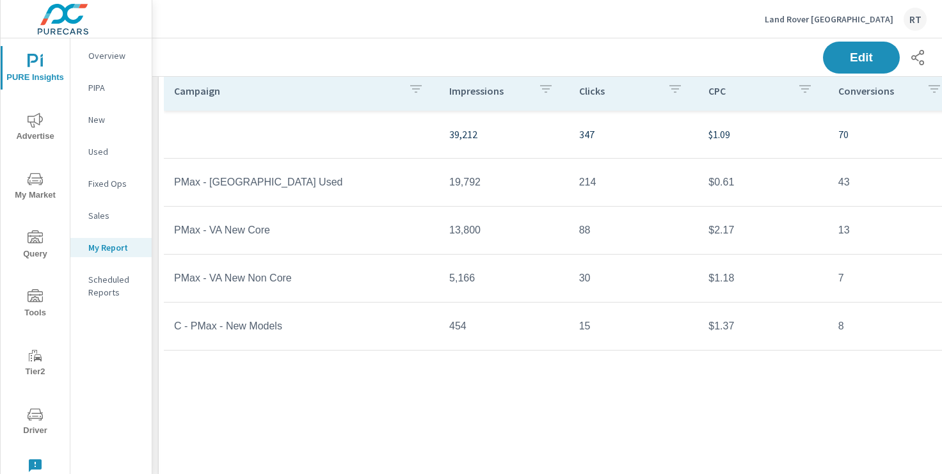
scroll to position [1238, 0]
click at [842, 56] on span "Edit" at bounding box center [861, 57] width 52 height 12
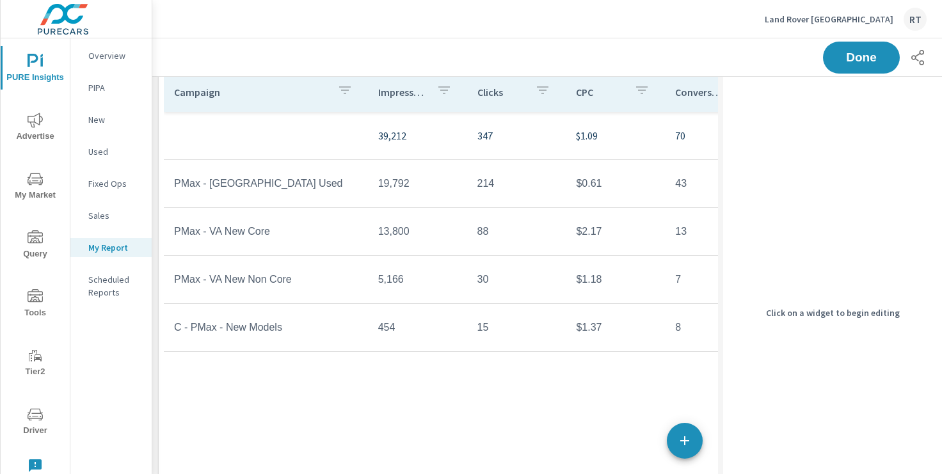
click at [542, 404] on div "Campaign Impressions Clicks CPC Conversions Spend 39,212 347 $1.09 70 $377.57 P…" at bounding box center [514, 326] width 700 height 508
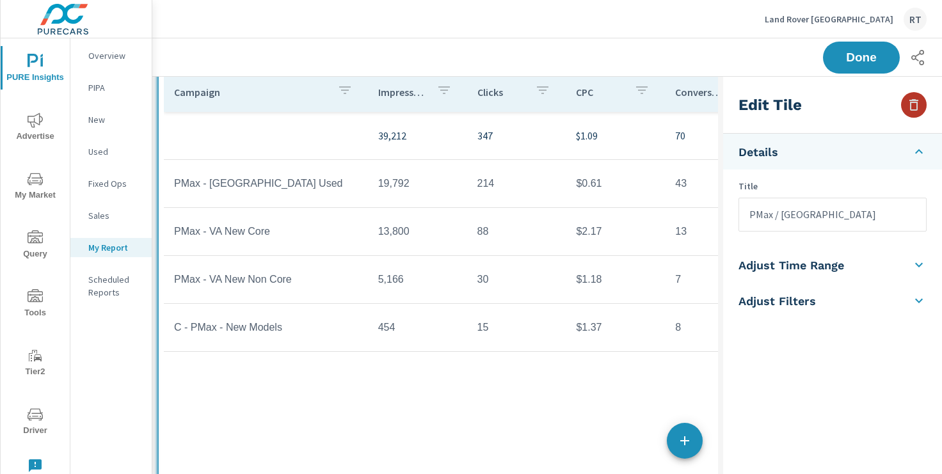
click at [915, 103] on icon "button" at bounding box center [913, 104] width 15 height 15
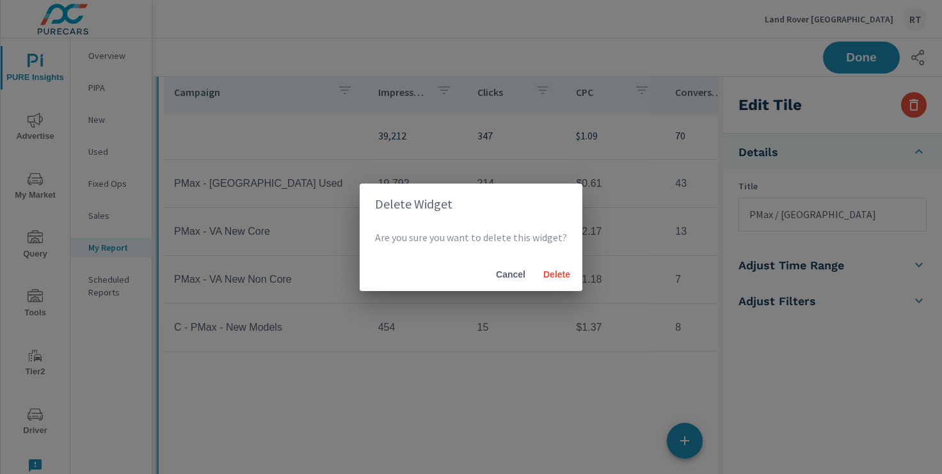
click at [501, 413] on div "Delete Widget Are you sure you want to delete this widget? Cancel Delete" at bounding box center [471, 237] width 942 height 474
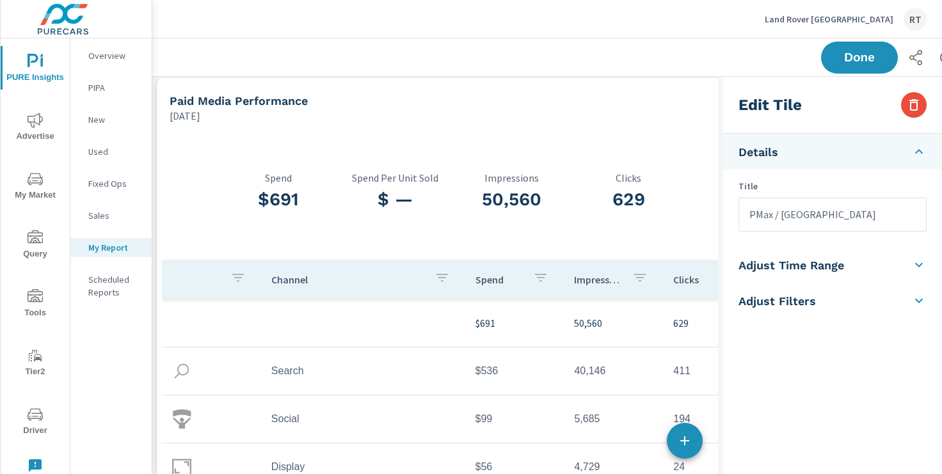
scroll to position [3, 2]
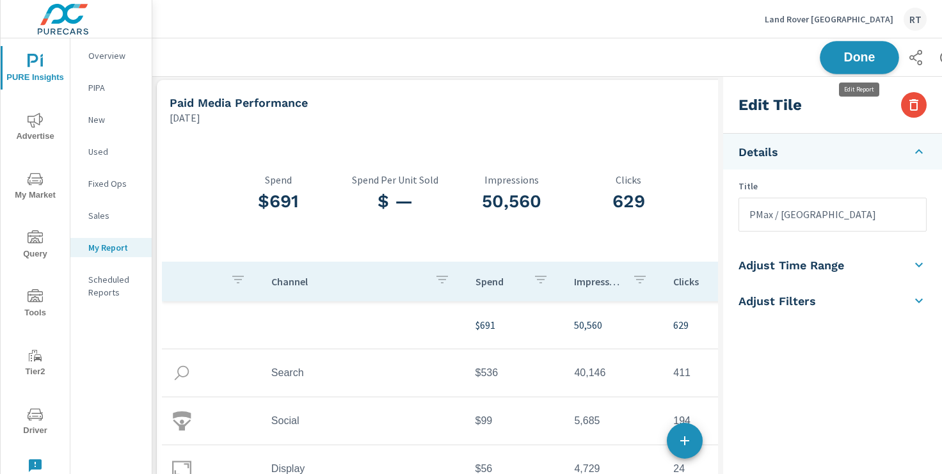
click at [827, 59] on button "Done" at bounding box center [859, 57] width 79 height 33
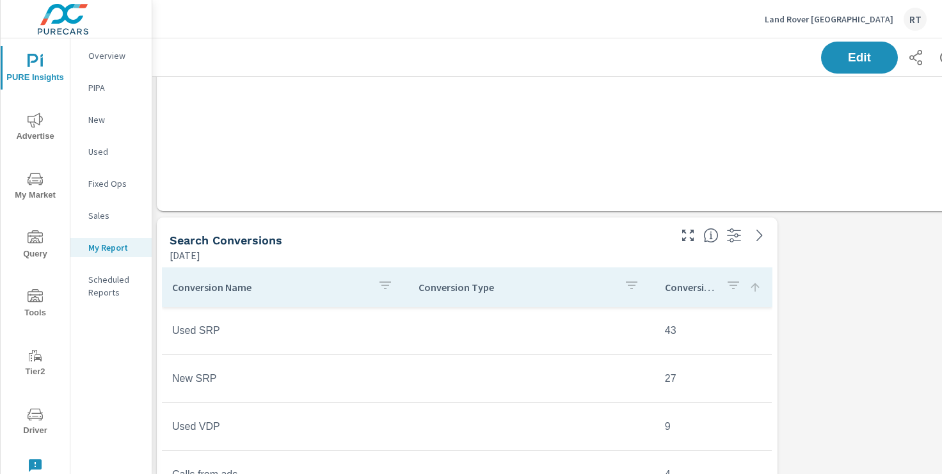
scroll to position [0, 0]
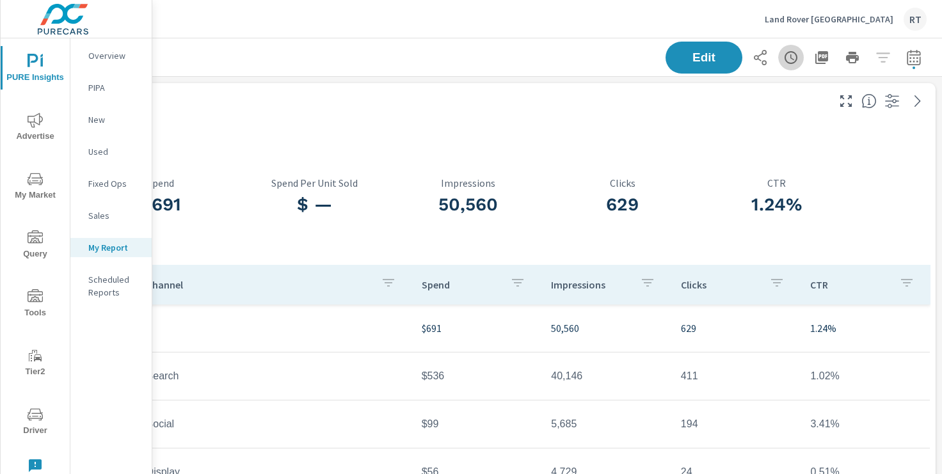
click at [790, 54] on icon "button" at bounding box center [792, 57] width 4 height 6
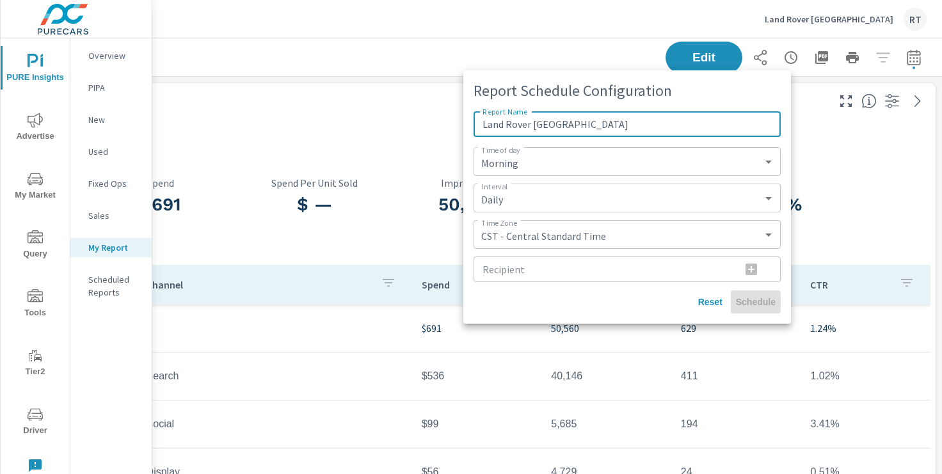
type input "Land Rover [GEOGRAPHIC_DATA]"
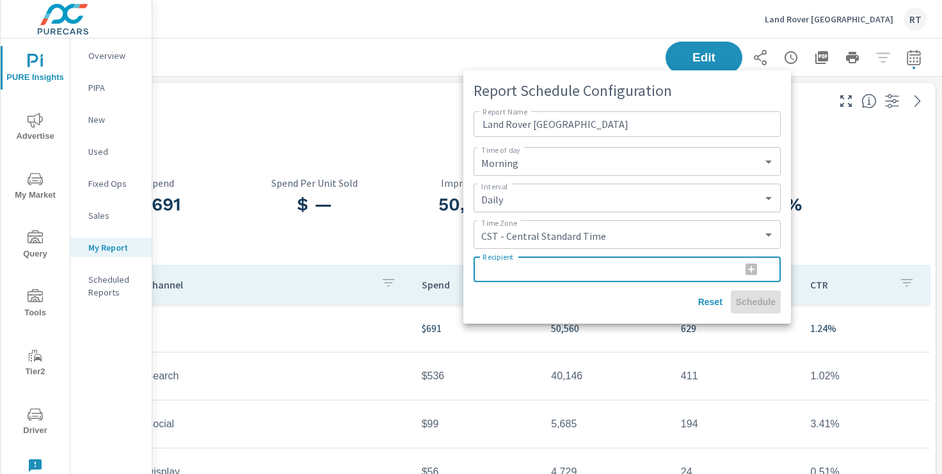
click at [543, 277] on input "Recipient" at bounding box center [602, 270] width 257 height 26
type input "[EMAIL_ADDRESS][PERSON_NAME][DOMAIN_NAME]"
click at [613, 297] on div "Reset Schedule" at bounding box center [627, 302] width 307 height 23
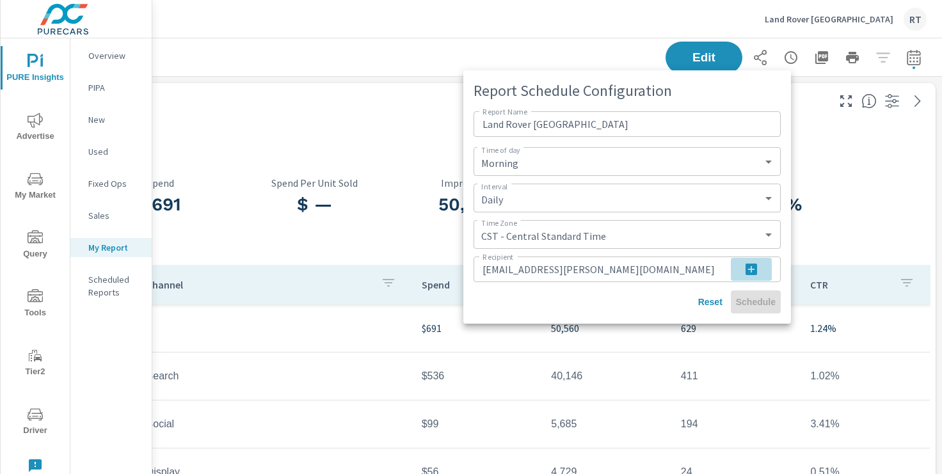
click at [751, 268] on icon "button" at bounding box center [751, 269] width 15 height 15
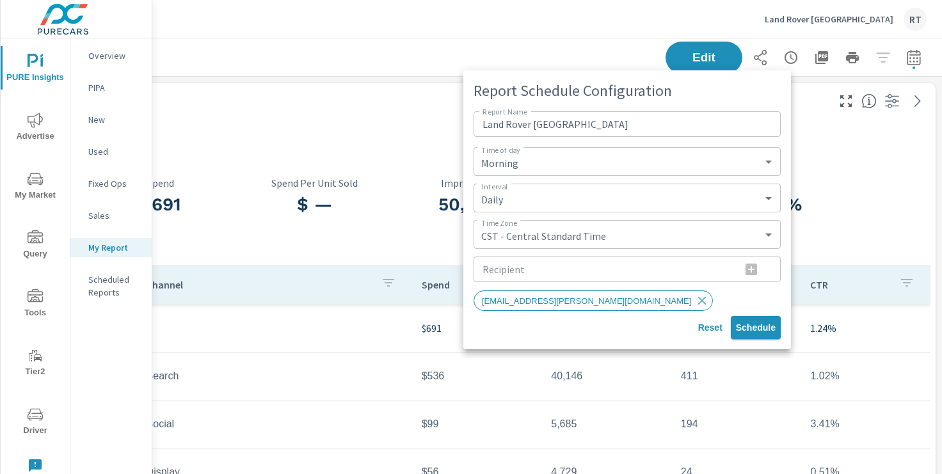
click at [754, 328] on span "Schedule" at bounding box center [756, 328] width 40 height 12
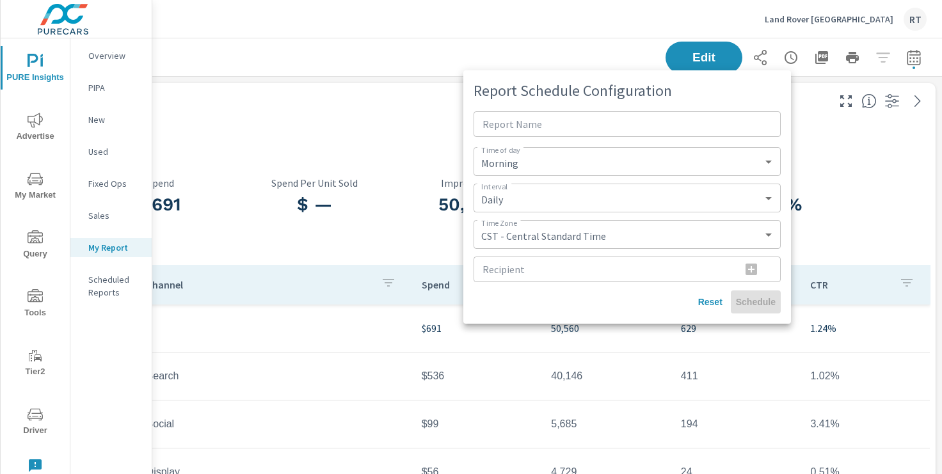
click at [380, 114] on div at bounding box center [471, 237] width 942 height 474
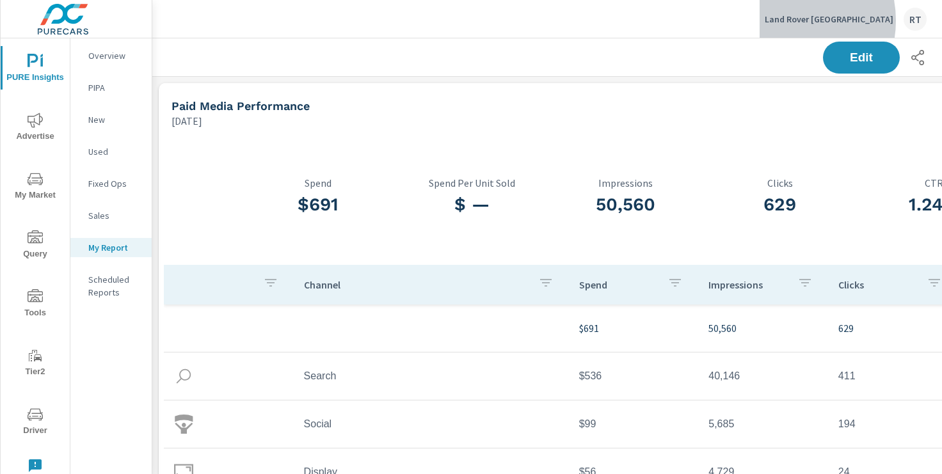
click at [820, 20] on p "Land Rover [GEOGRAPHIC_DATA]" at bounding box center [829, 19] width 129 height 12
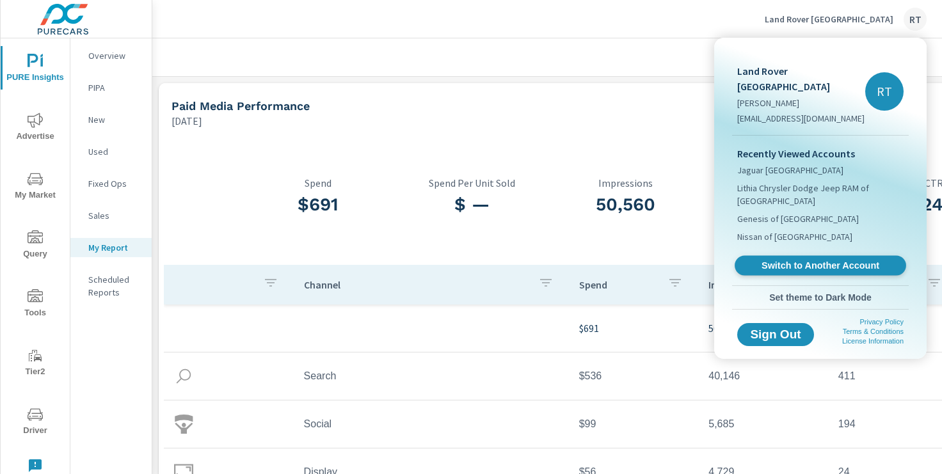
click at [779, 256] on link "Switch to Another Account" at bounding box center [821, 266] width 172 height 20
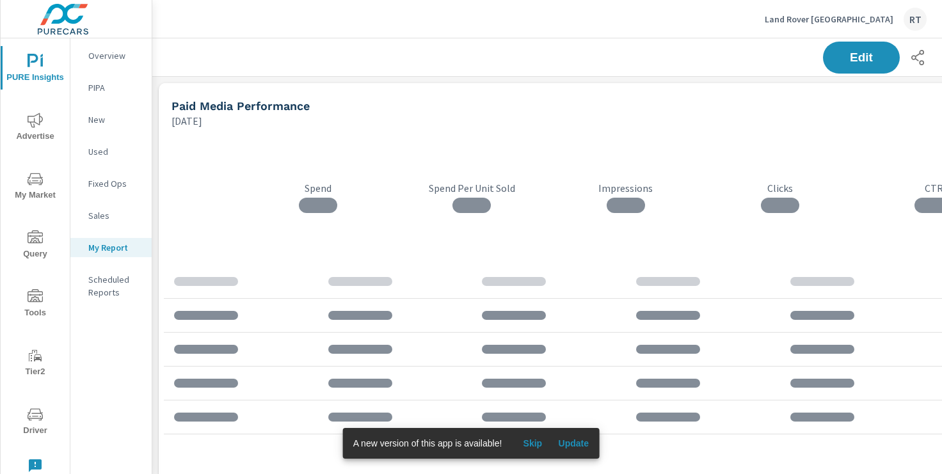
scroll to position [2215, 948]
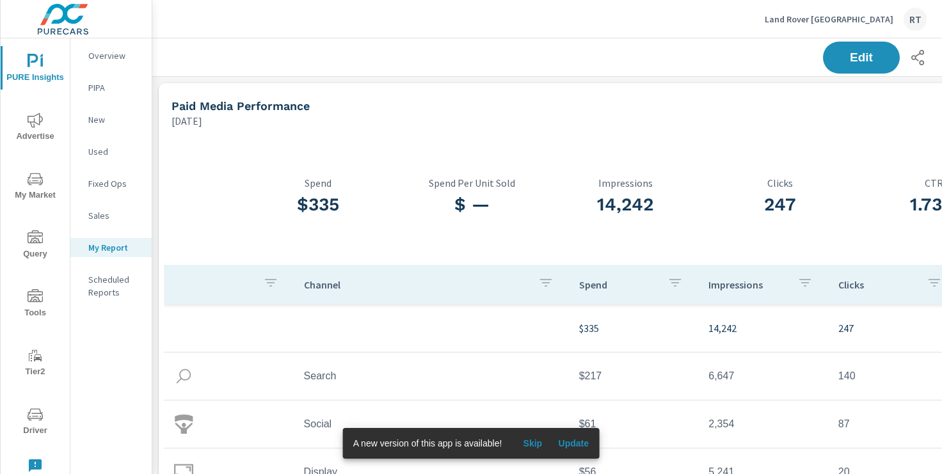
click at [532, 447] on span "Skip" at bounding box center [532, 444] width 31 height 12
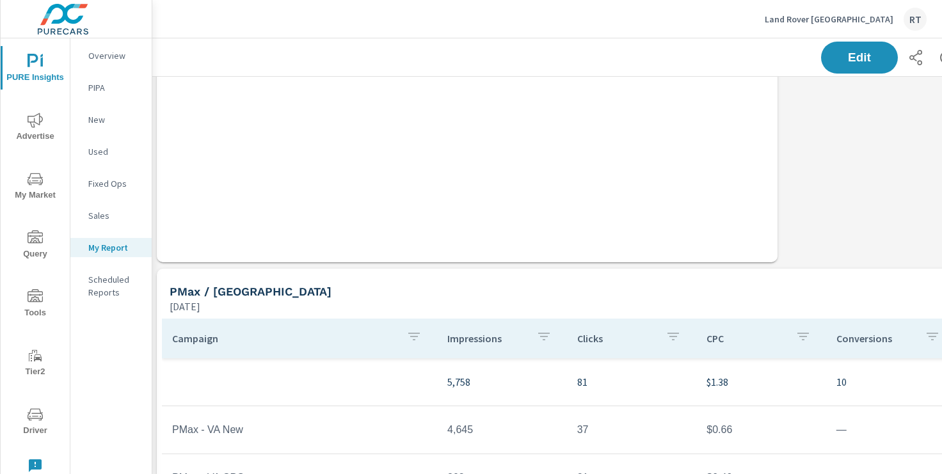
scroll to position [994, 2]
click at [851, 63] on span "Edit" at bounding box center [859, 57] width 52 height 12
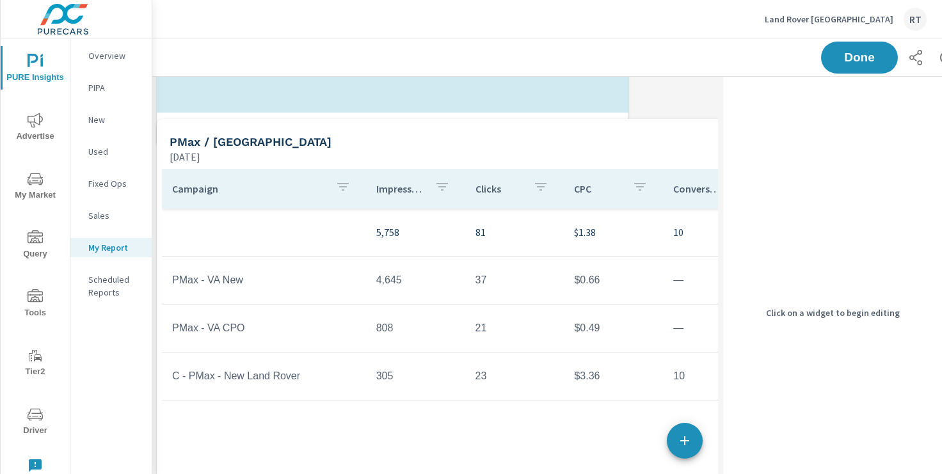
scroll to position [6, 6]
drag, startPoint x: 625, startPoint y: 258, endPoint x: 623, endPoint y: 132, distance: 126.1
click at [622, 132] on div "Paid Media Performance [DATE] $335 Spend $ — Spend Per Unit Sold 14,242 Impress…" at bounding box center [511, 115] width 723 height 2067
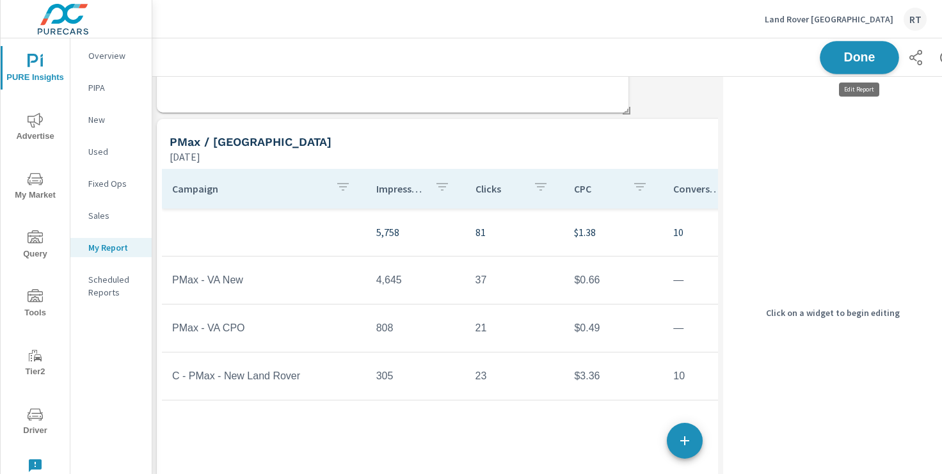
click at [846, 61] on span "Done" at bounding box center [859, 57] width 52 height 12
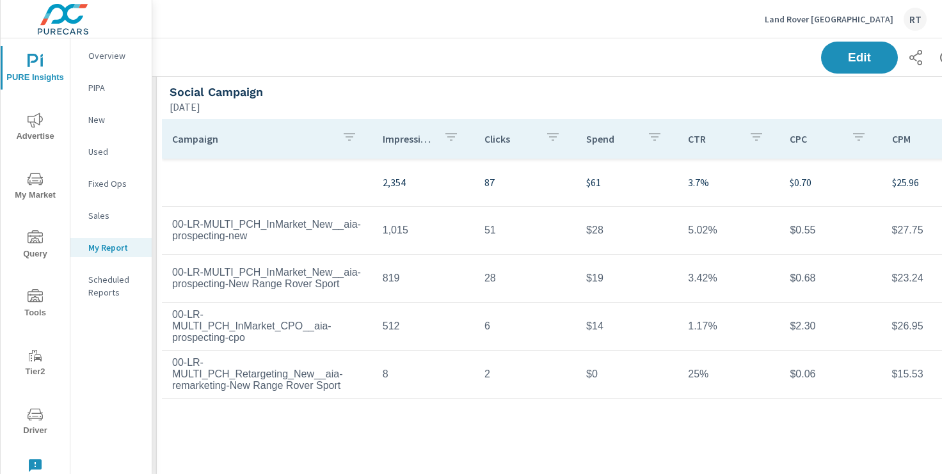
scroll to position [1670, 2]
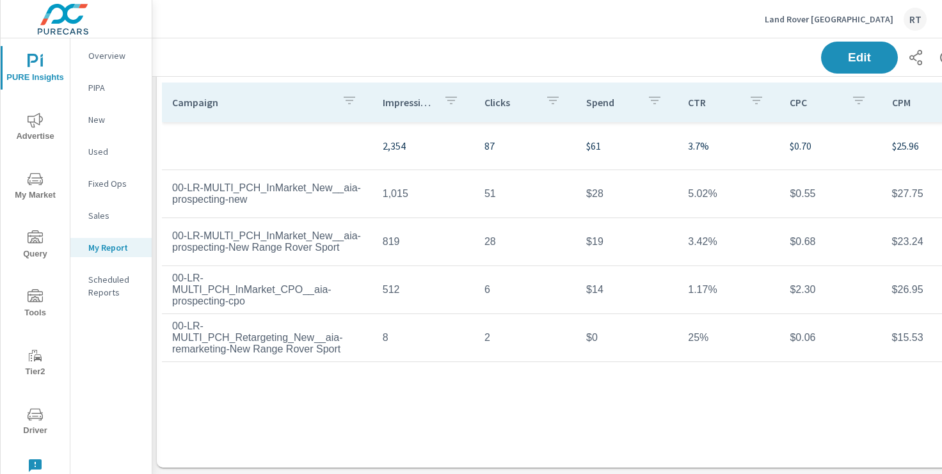
click at [36, 129] on span "Advertise" at bounding box center [34, 128] width 61 height 31
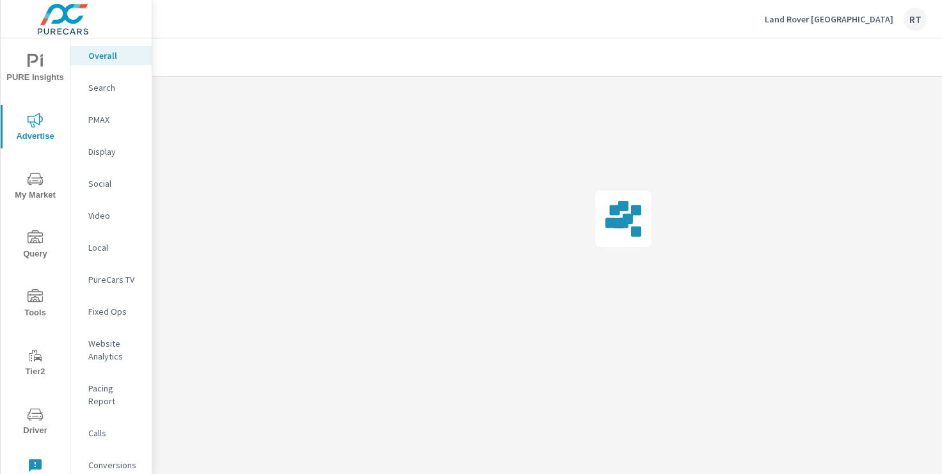
click at [113, 459] on p "Conversions" at bounding box center [114, 465] width 53 height 13
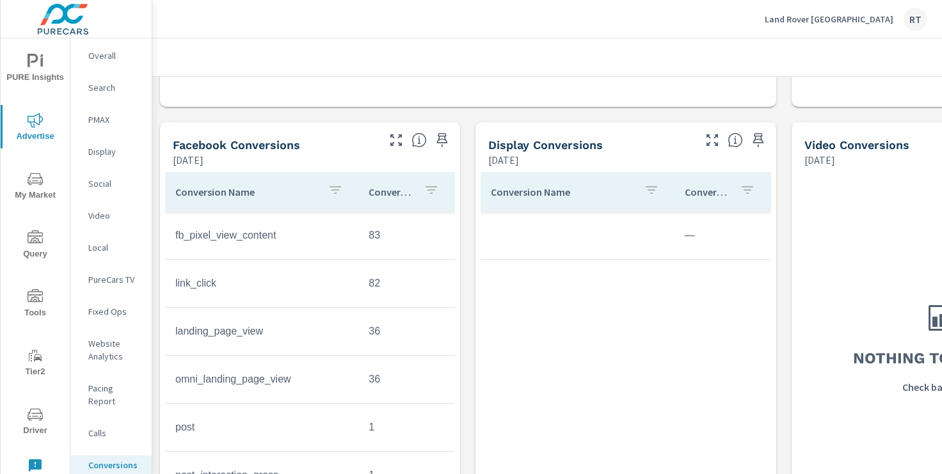
scroll to position [967, 0]
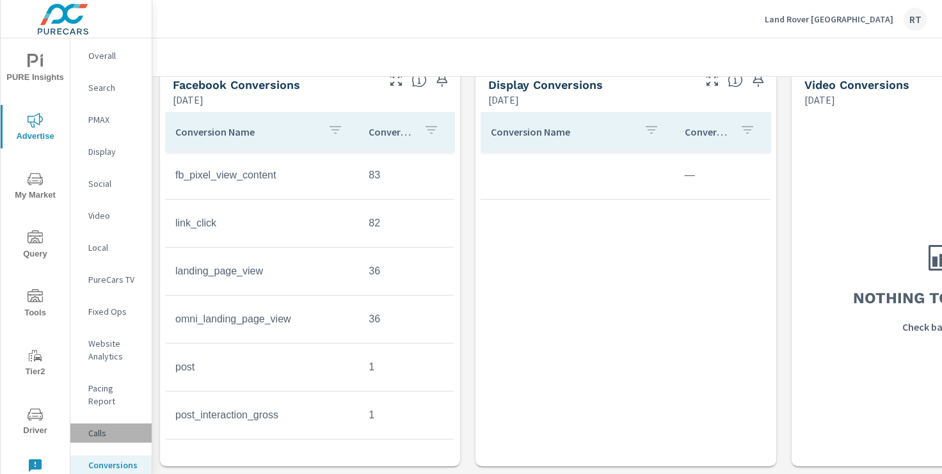
click at [97, 427] on p "Calls" at bounding box center [114, 433] width 53 height 13
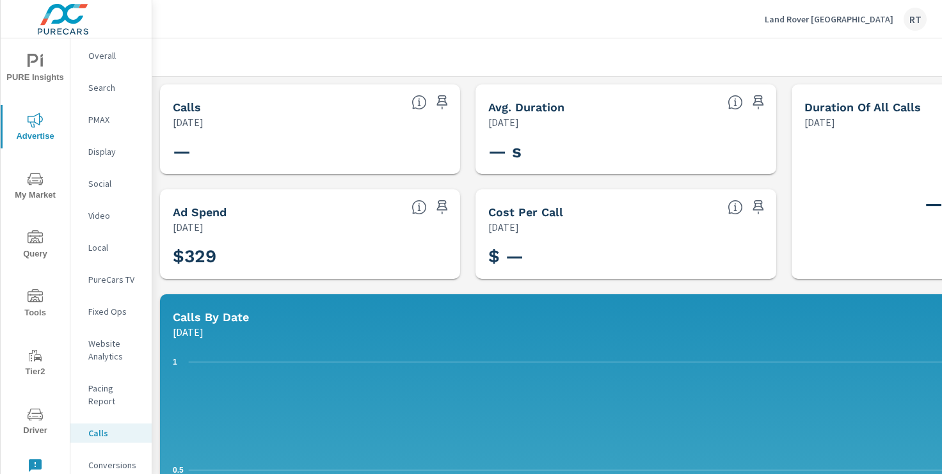
click at [46, 71] on span "PURE Insights" at bounding box center [34, 69] width 61 height 31
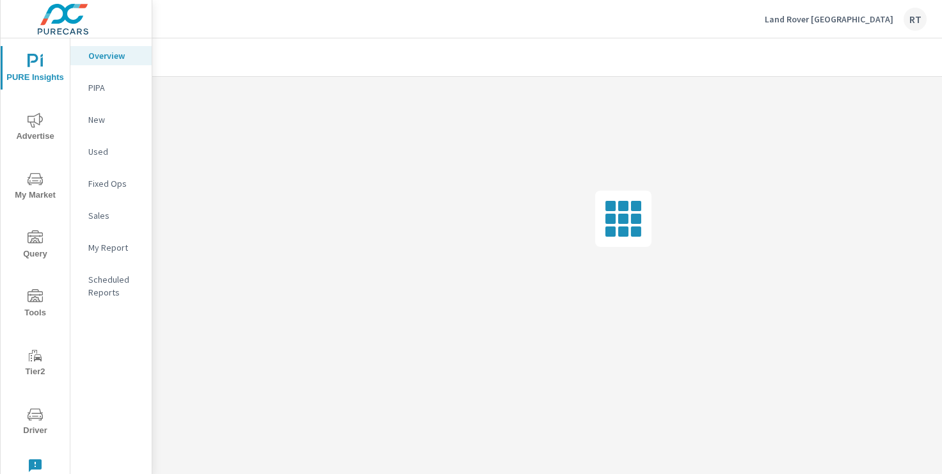
click at [97, 244] on p "My Report" at bounding box center [114, 247] width 53 height 13
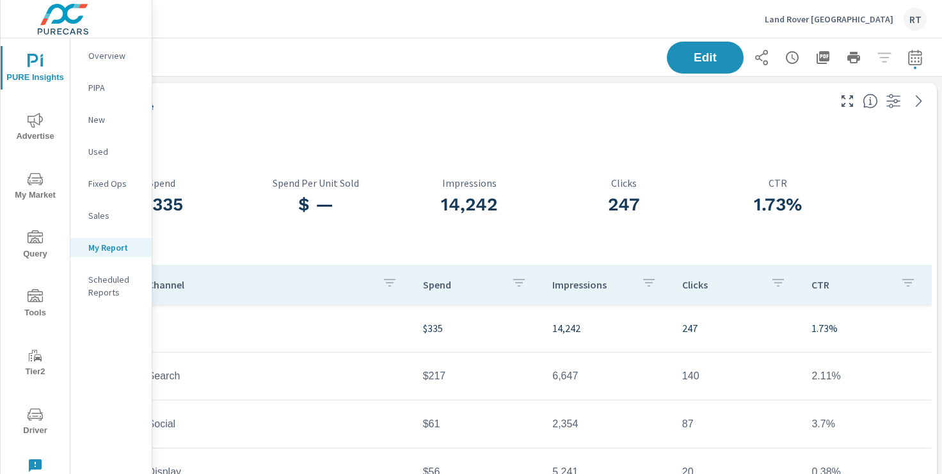
scroll to position [0, 157]
click at [790, 59] on icon "button" at bounding box center [790, 57] width 15 height 15
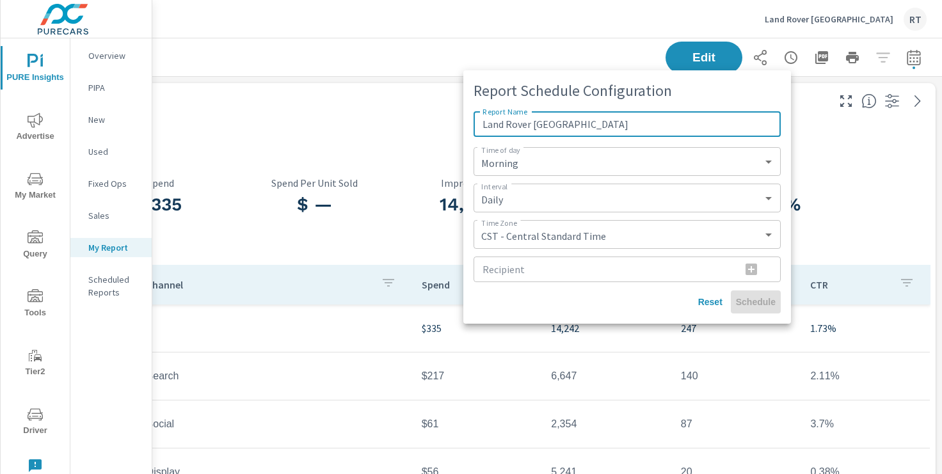
type input "Land Rover Newport Beach"
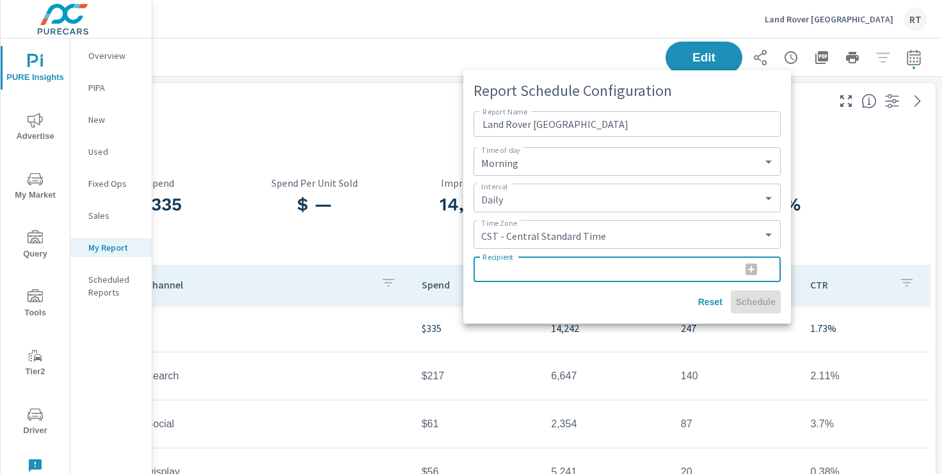
click at [515, 269] on input "Recipient" at bounding box center [602, 270] width 257 height 26
type input "[EMAIL_ADDRESS][PERSON_NAME][DOMAIN_NAME]"
click at [751, 268] on icon "button" at bounding box center [751, 269] width 15 height 15
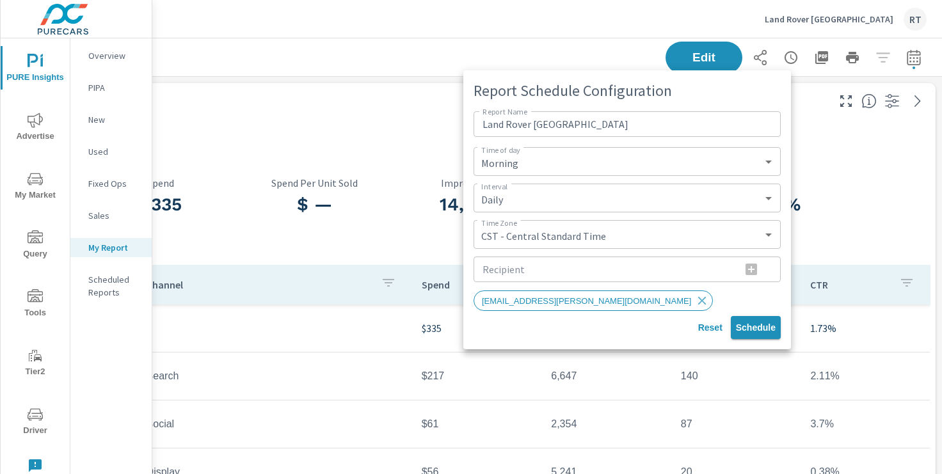
click at [752, 328] on span "Schedule" at bounding box center [756, 328] width 40 height 12
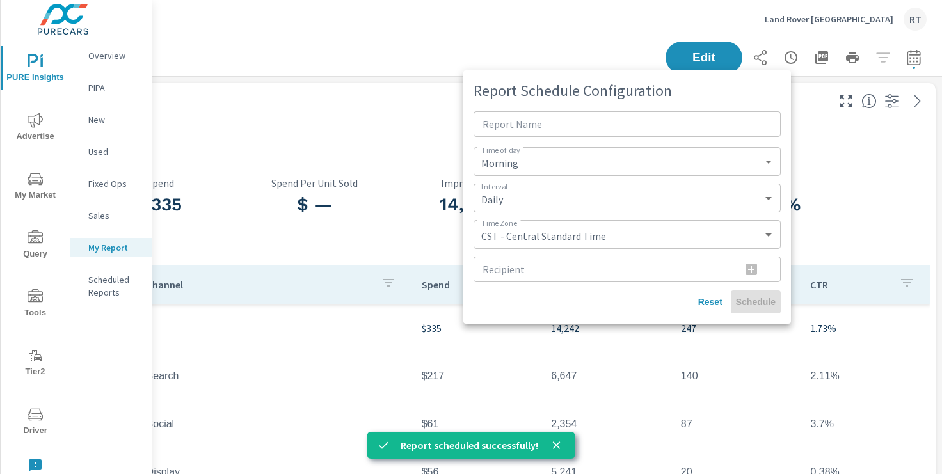
click at [397, 57] on div at bounding box center [471, 237] width 942 height 474
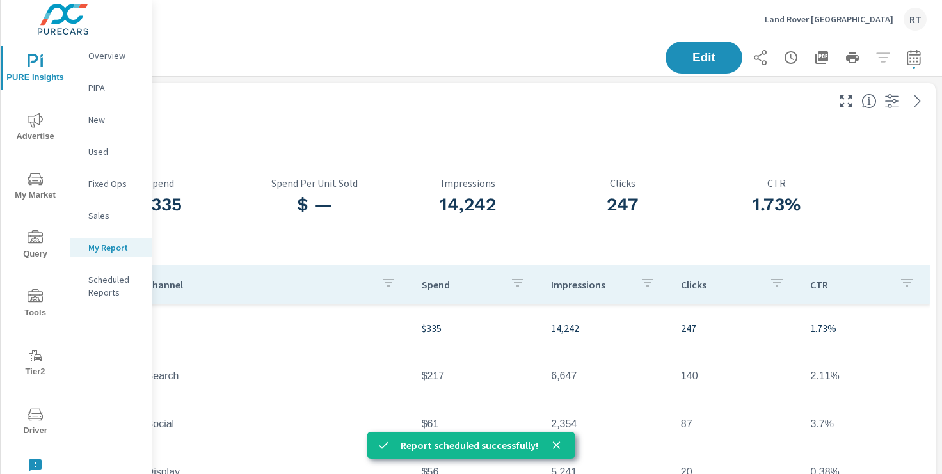
click at [814, 17] on p "Land Rover Newport Beach" at bounding box center [829, 19] width 129 height 12
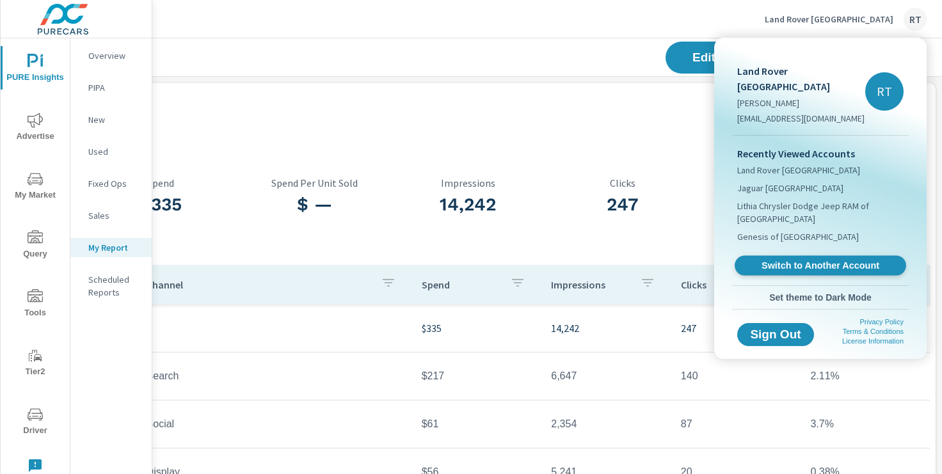
click at [783, 260] on span "Switch to Another Account" at bounding box center [820, 266] width 157 height 12
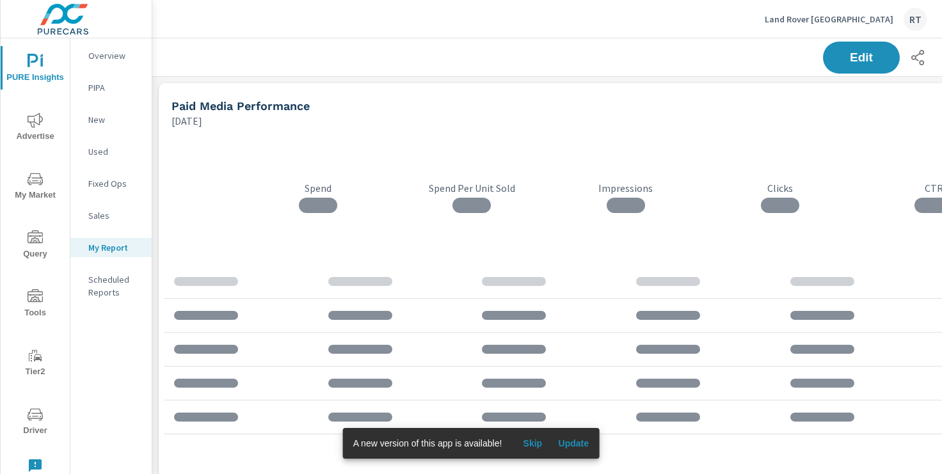
scroll to position [2362, 948]
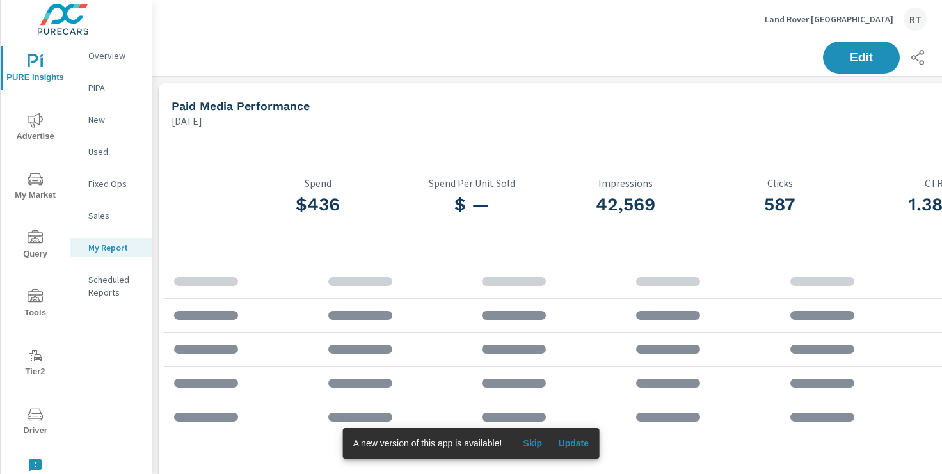
click at [538, 443] on span "Skip" at bounding box center [532, 444] width 31 height 12
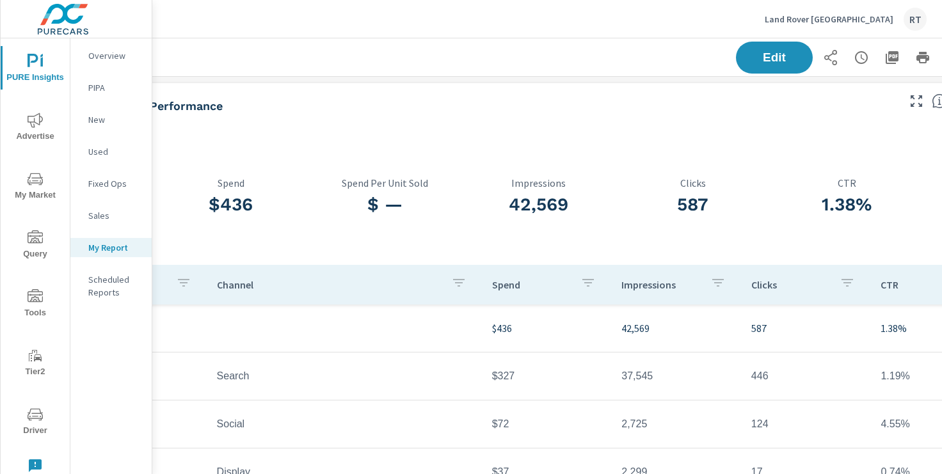
scroll to position [0, 157]
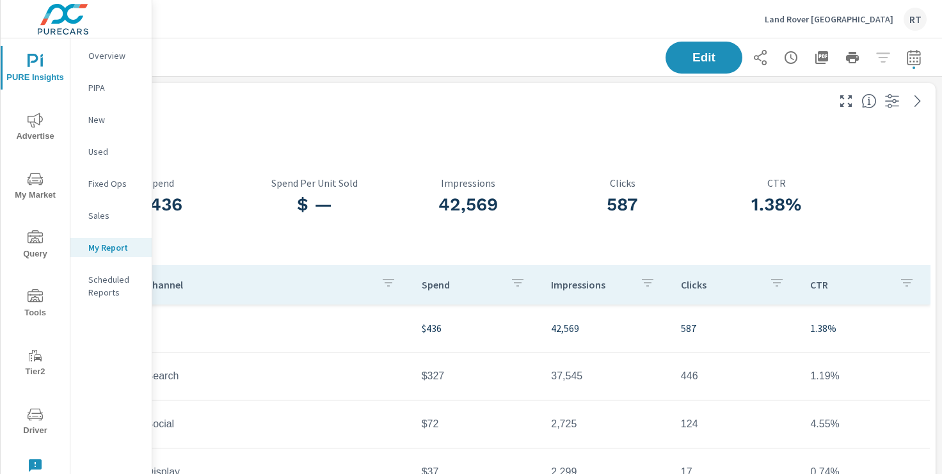
click at [791, 58] on icon "button" at bounding box center [792, 57] width 4 height 6
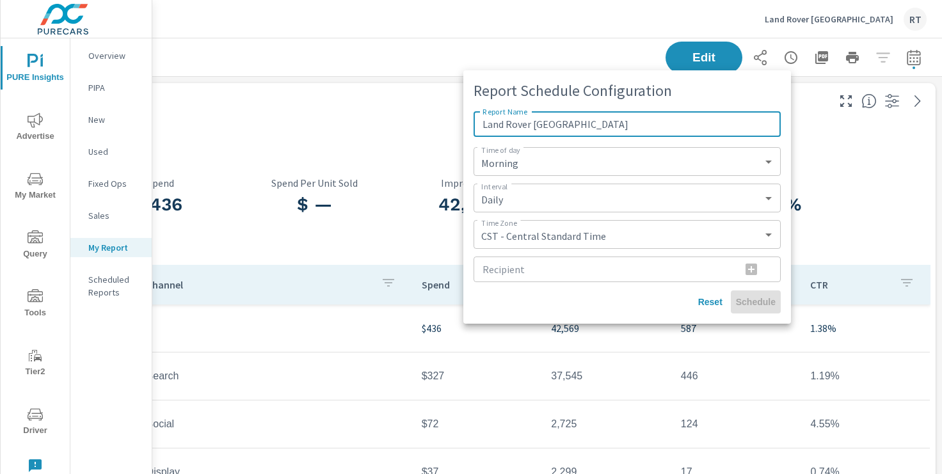
type input "Land Rover Pasadena"
click at [502, 270] on input "Recipient" at bounding box center [602, 270] width 257 height 26
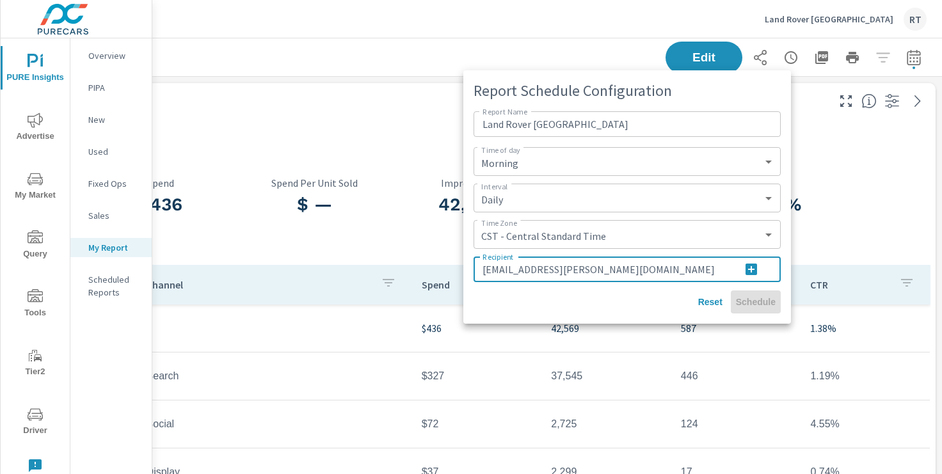
drag, startPoint x: 655, startPoint y: 270, endPoint x: 477, endPoint y: 270, distance: 177.3
click at [477, 270] on input "[EMAIL_ADDRESS][PERSON_NAME][DOMAIN_NAME]" at bounding box center [602, 270] width 257 height 26
type input "[EMAIL_ADDRESS][PERSON_NAME][DOMAIN_NAME]"
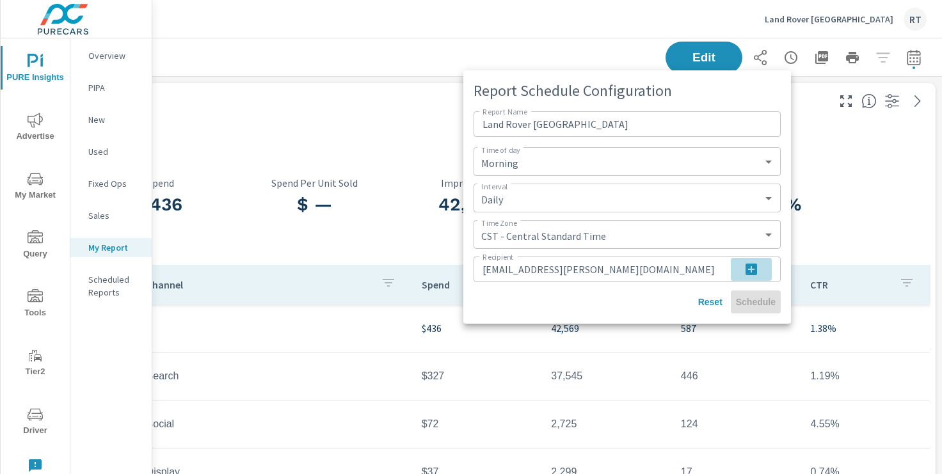
click at [752, 266] on icon "button" at bounding box center [752, 270] width 12 height 12
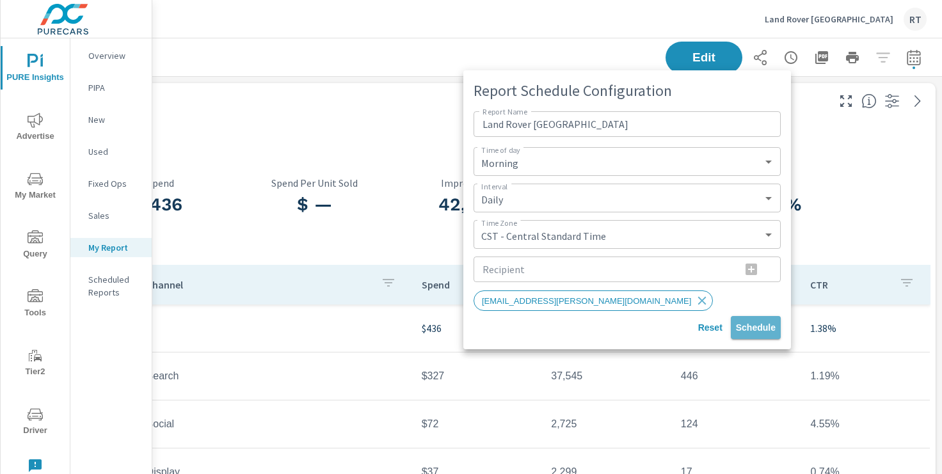
click at [755, 327] on span "Schedule" at bounding box center [756, 328] width 40 height 12
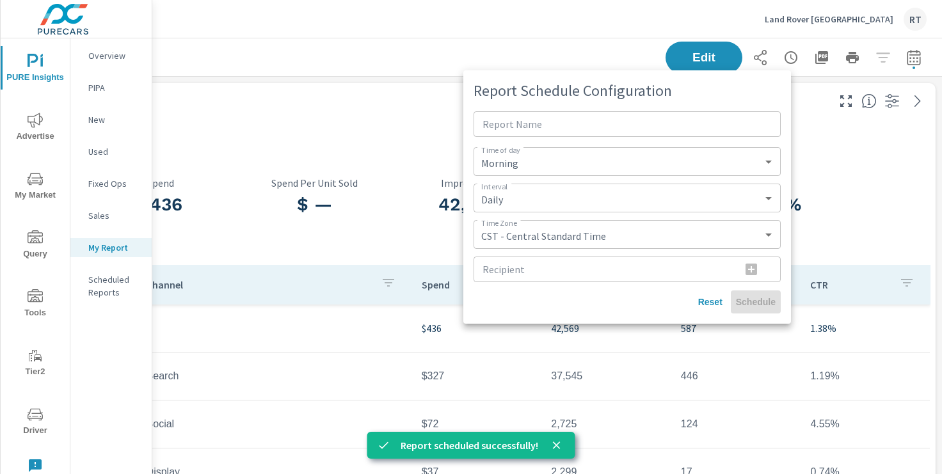
click at [808, 118] on div at bounding box center [471, 237] width 942 height 474
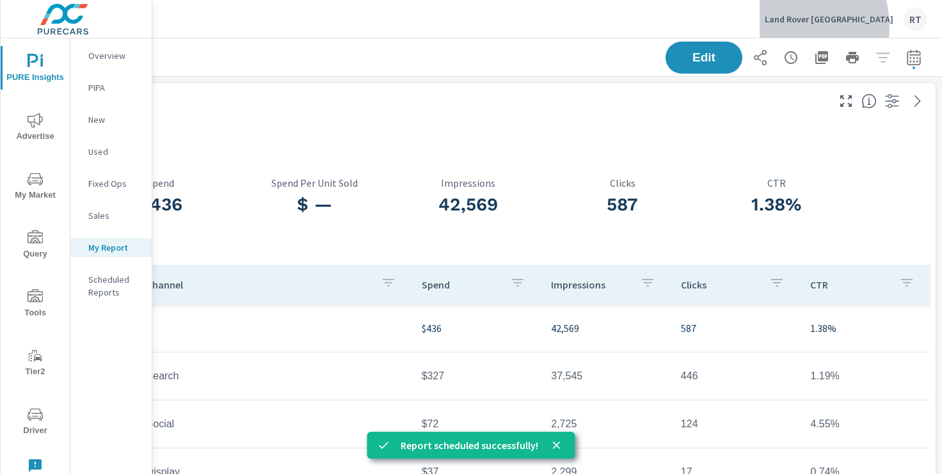
click at [831, 26] on div "Land Rover Pasadena RT" at bounding box center [846, 19] width 162 height 23
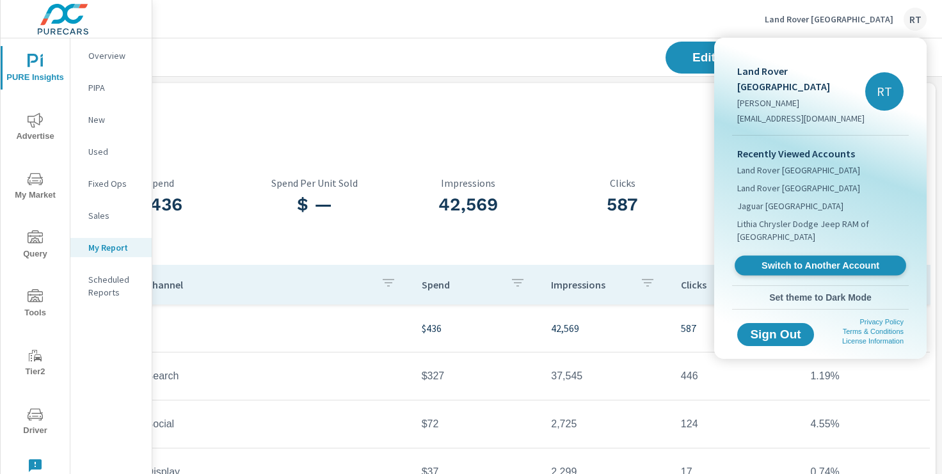
click at [778, 260] on span "Switch to Another Account" at bounding box center [820, 266] width 157 height 12
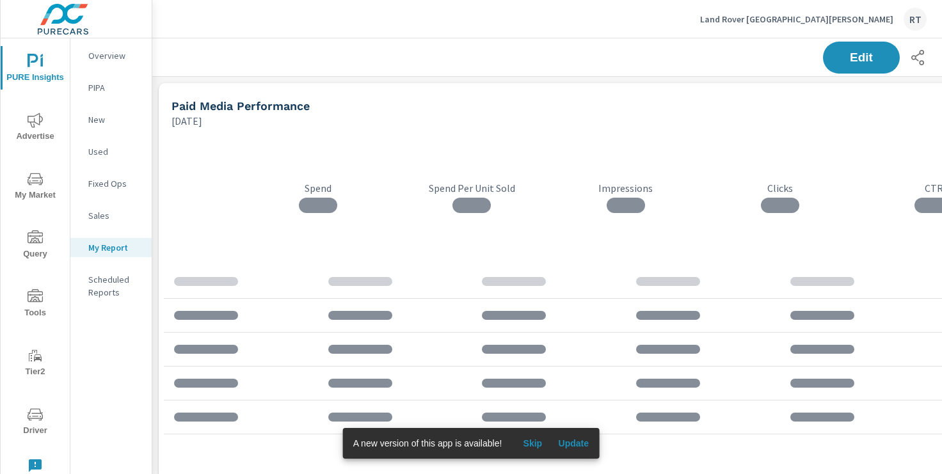
scroll to position [2068, 948]
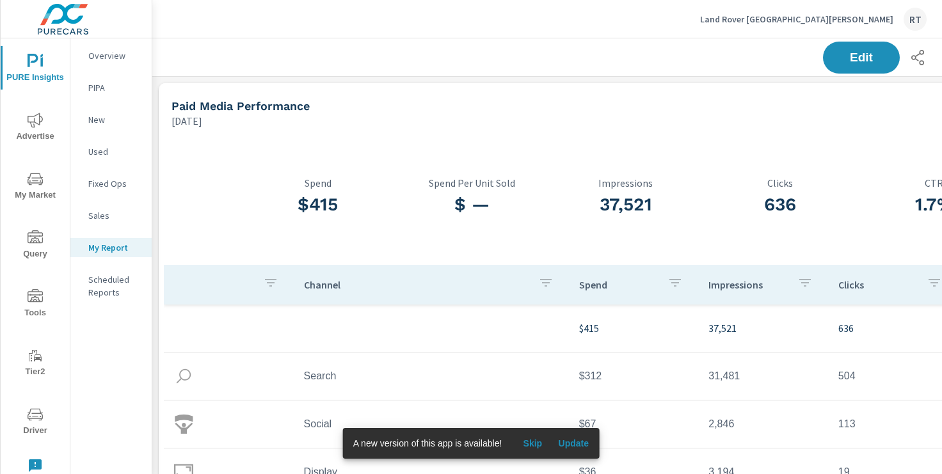
click at [535, 442] on span "Skip" at bounding box center [532, 444] width 31 height 12
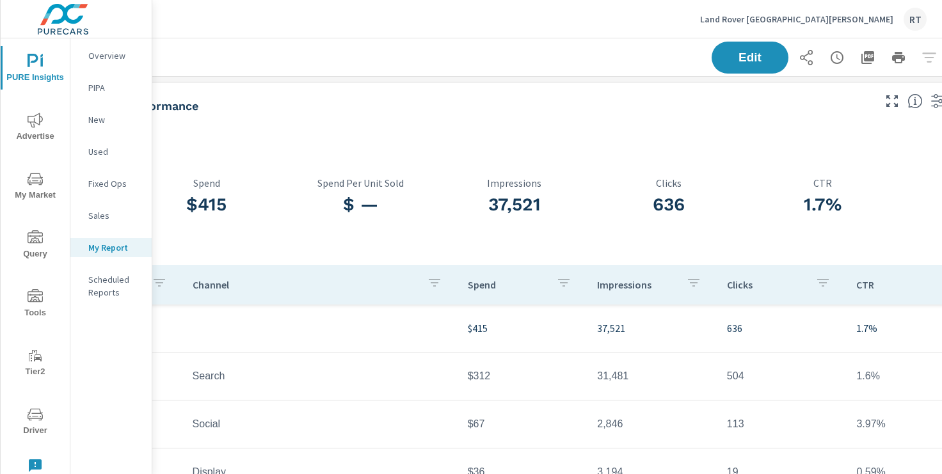
scroll to position [0, 157]
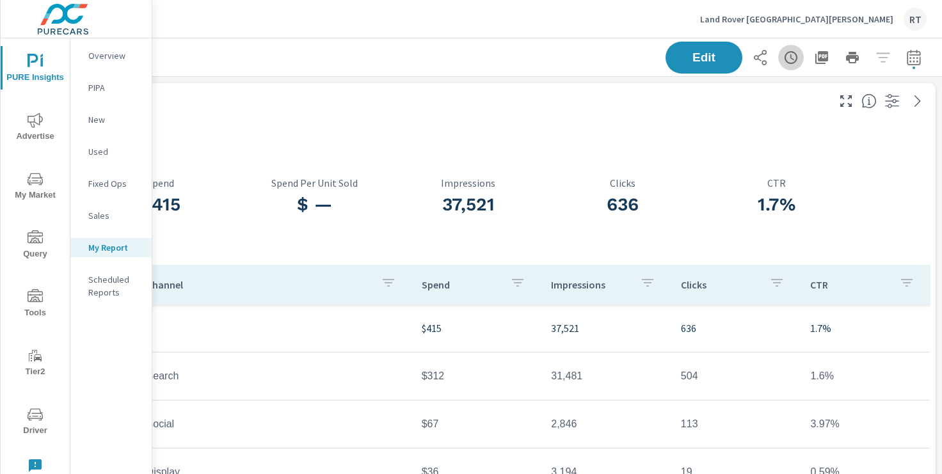
click at [786, 57] on icon "button" at bounding box center [790, 57] width 15 height 15
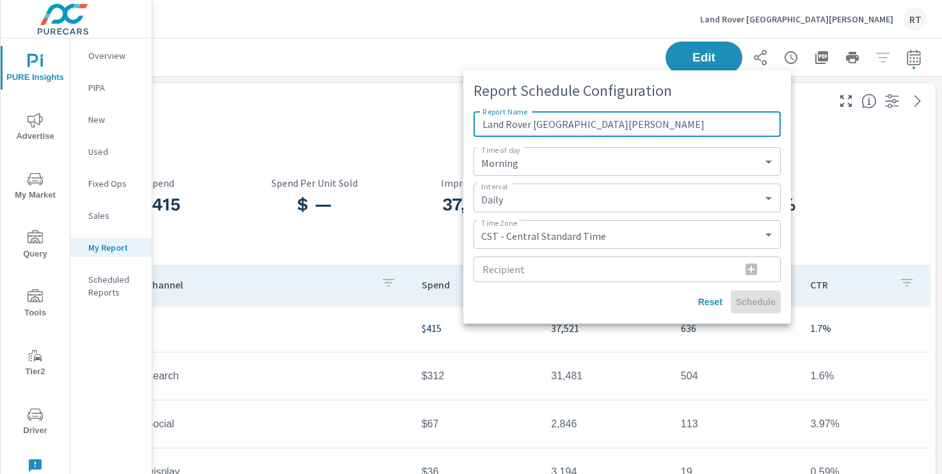
type input "Land Rover [GEOGRAPHIC_DATA][PERSON_NAME]"
click at [522, 269] on input "Recipient" at bounding box center [602, 270] width 257 height 26
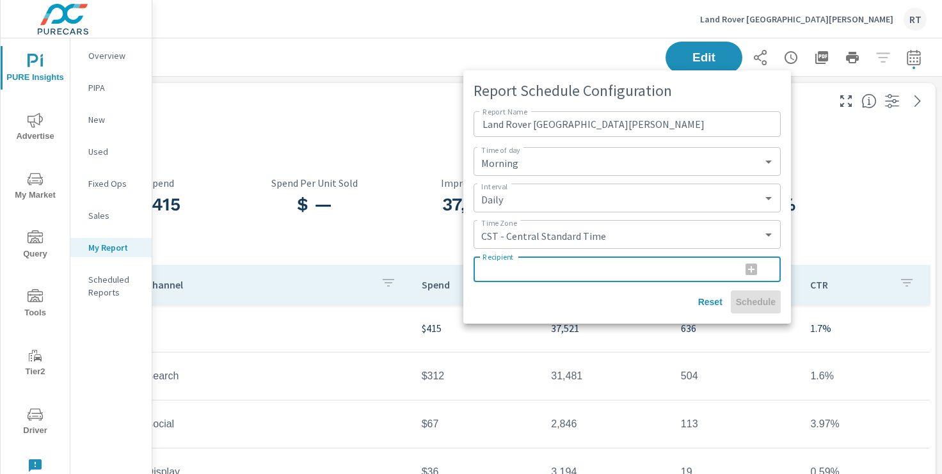
paste input "[EMAIL_ADDRESS][PERSON_NAME][DOMAIN_NAME]"
type input "[EMAIL_ADDRESS][PERSON_NAME][DOMAIN_NAME]"
click at [753, 267] on icon "button" at bounding box center [752, 270] width 12 height 12
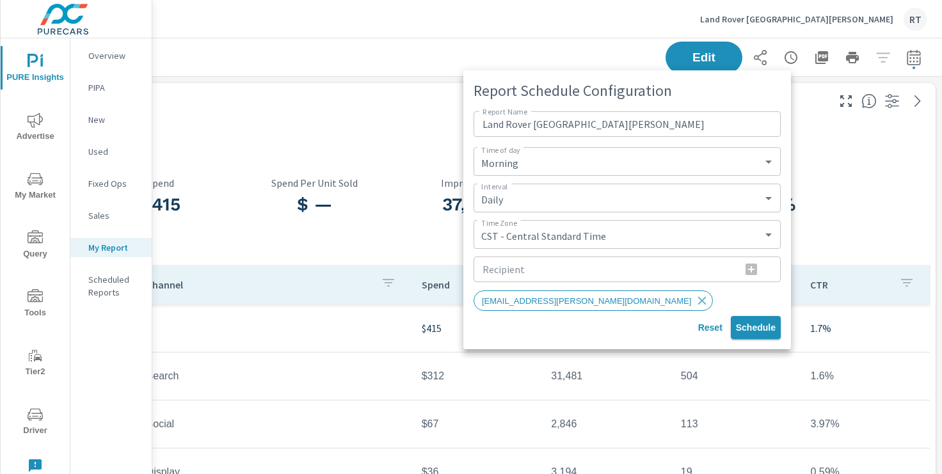
click at [756, 330] on span "Schedule" at bounding box center [756, 328] width 40 height 12
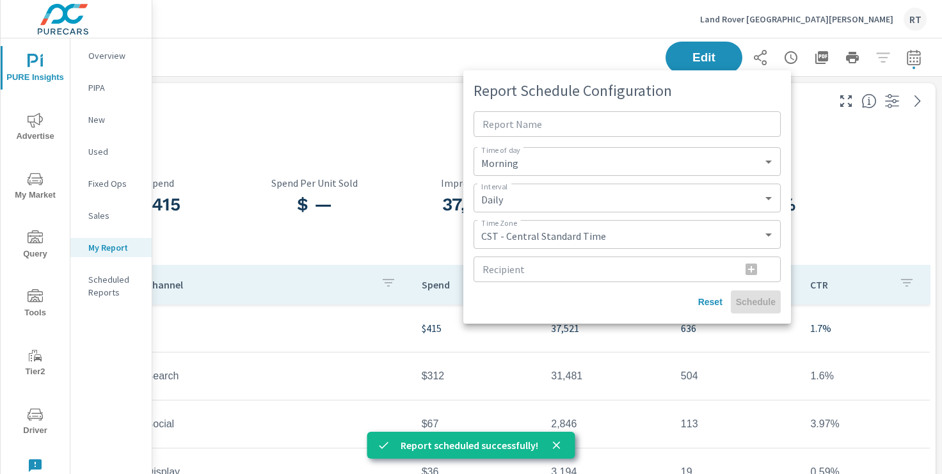
click at [347, 111] on div at bounding box center [471, 237] width 942 height 474
